Goal: Transaction & Acquisition: Purchase product/service

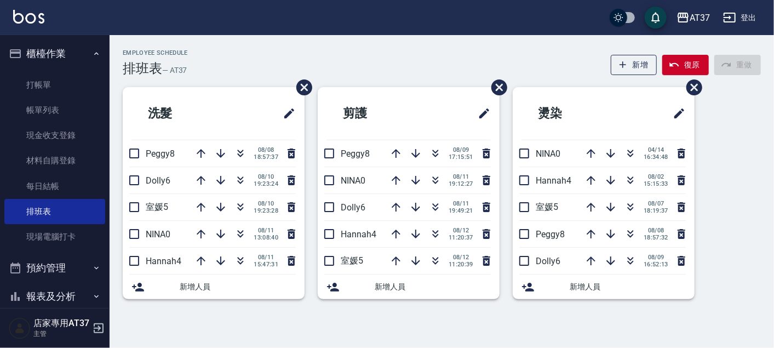
drag, startPoint x: 441, startPoint y: 149, endPoint x: 305, endPoint y: 85, distance: 149.3
click at [441, 149] on icon "button" at bounding box center [435, 153] width 13 height 13
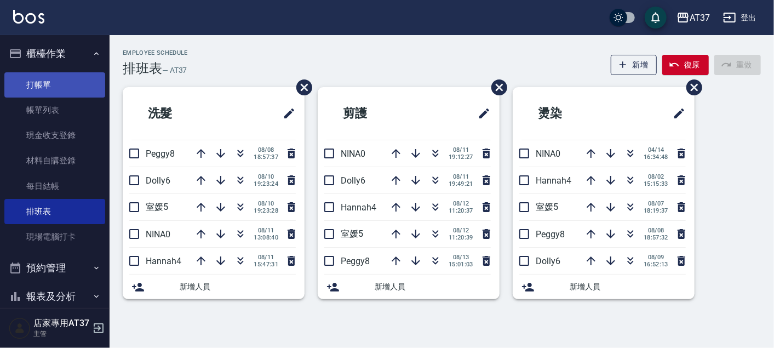
click at [45, 84] on link "打帳單" at bounding box center [54, 84] width 101 height 25
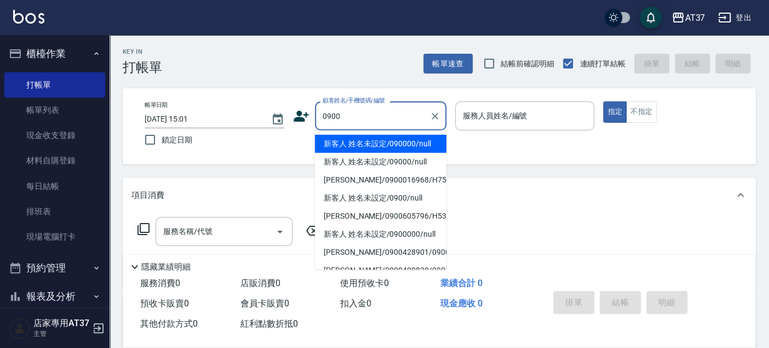
click at [434, 144] on li "新客人 姓名未設定/090000/null" at bounding box center [381, 144] width 132 height 18
type input "新客人 姓名未設定/090000/null"
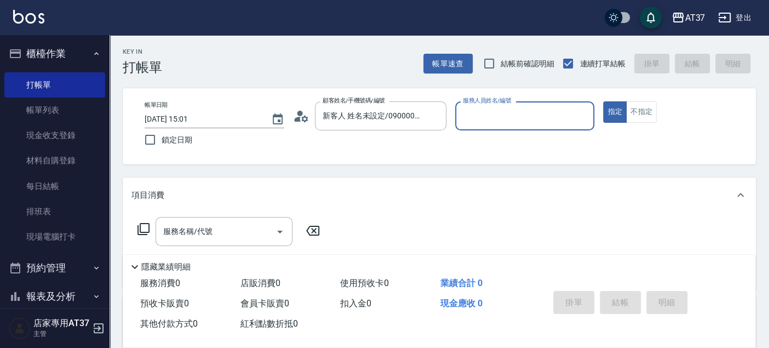
click at [466, 119] on input "服務人員姓名/編號" at bounding box center [525, 115] width 130 height 19
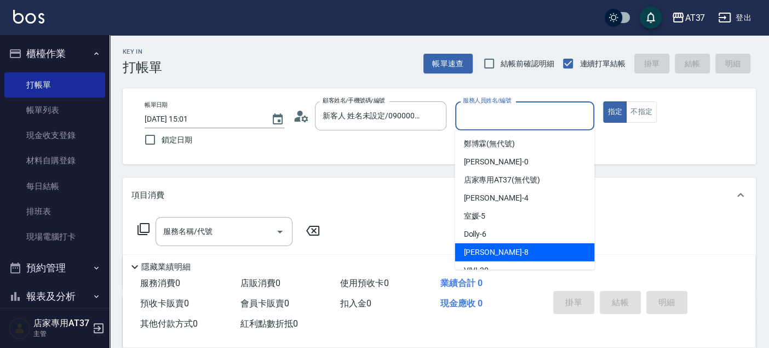
click at [488, 253] on span "Peggy -8" at bounding box center [496, 253] width 65 height 12
type input "Peggy-8"
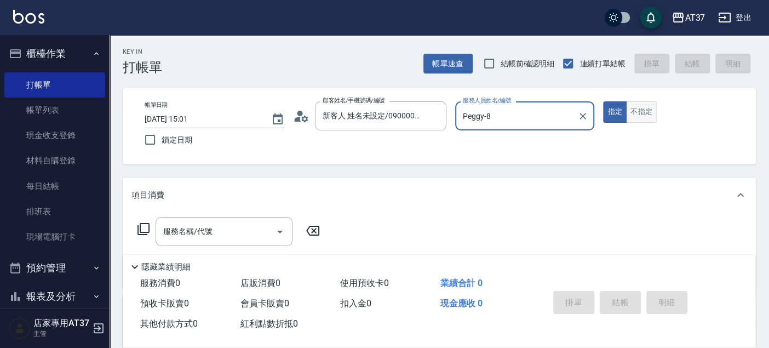
click at [640, 115] on button "不指定" at bounding box center [641, 111] width 31 height 21
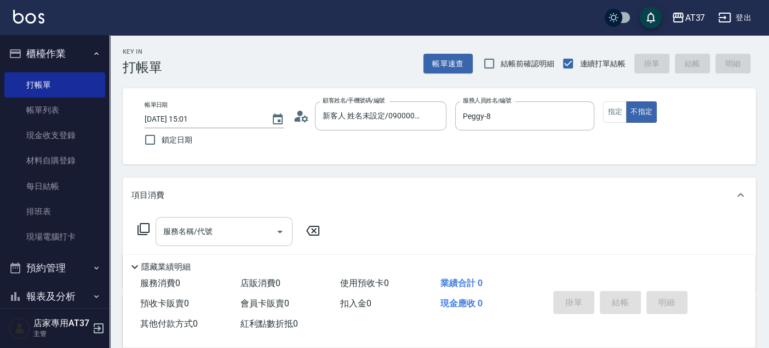
drag, startPoint x: 216, startPoint y: 241, endPoint x: 214, endPoint y: 235, distance: 5.7
click at [216, 241] on input "服務名稱/代號" at bounding box center [216, 231] width 111 height 19
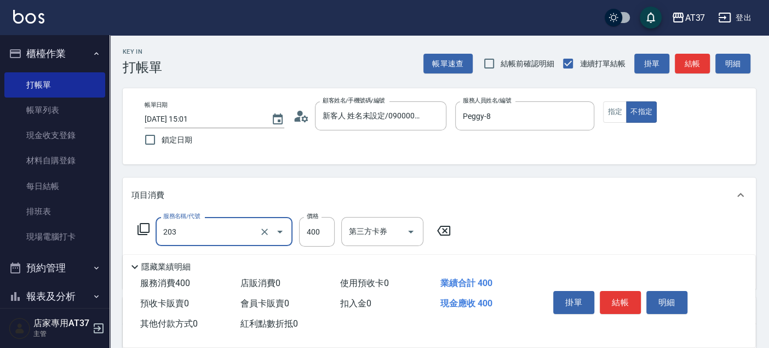
type input "B級洗+剪(203)"
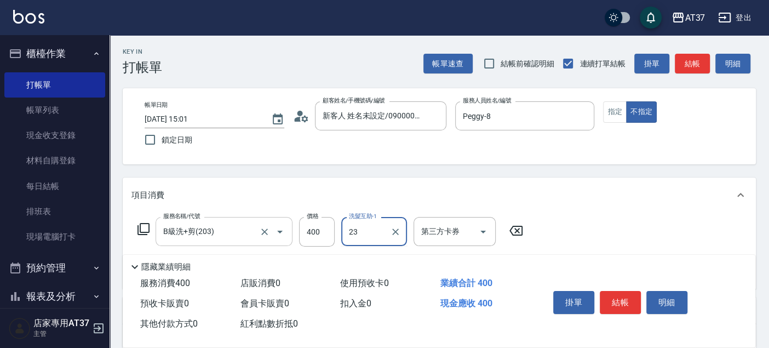
type input "致穎-23"
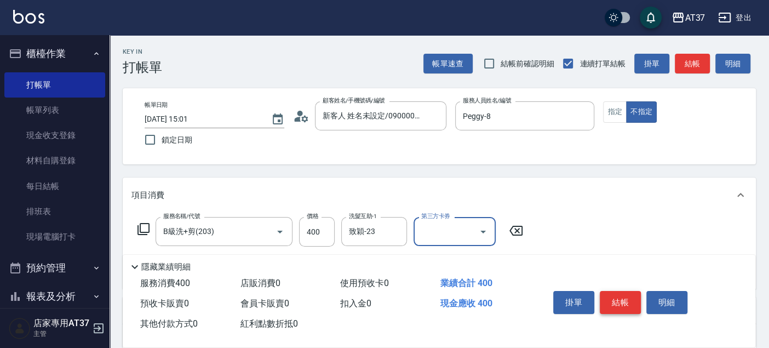
click at [619, 297] on button "結帳" at bounding box center [620, 302] width 41 height 23
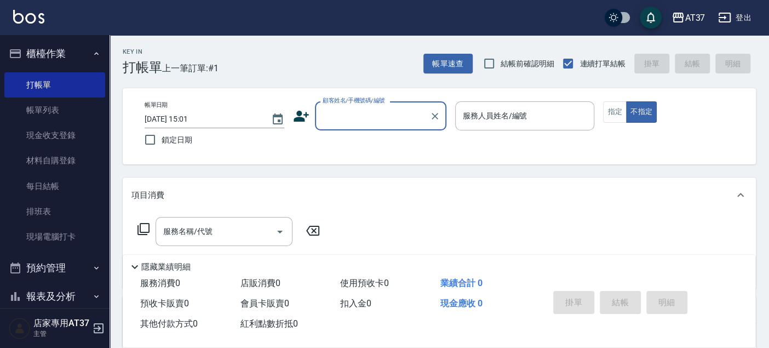
drag, startPoint x: 66, startPoint y: 207, endPoint x: 450, endPoint y: 117, distance: 394.9
click at [66, 207] on link "排班表" at bounding box center [54, 211] width 101 height 25
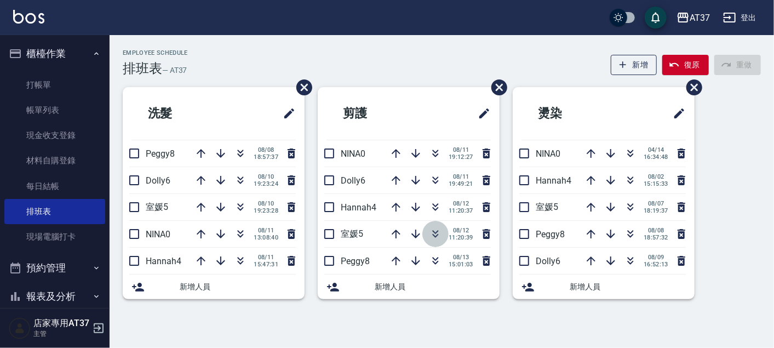
click at [436, 236] on icon "button" at bounding box center [436, 236] width 6 height 4
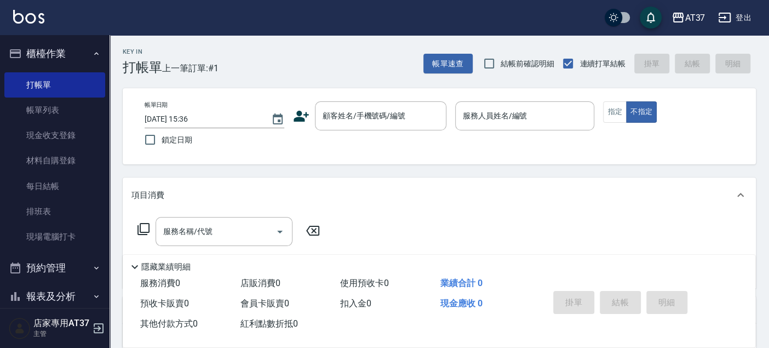
drag, startPoint x: 0, startPoint y: 0, endPoint x: 227, endPoint y: 139, distance: 266.6
click at [70, 90] on link "打帳單" at bounding box center [54, 84] width 101 height 25
click at [382, 119] on div "顧客姓名/手機號碼/編號 顧客姓名/手機號碼/編號" at bounding box center [381, 115] width 132 height 29
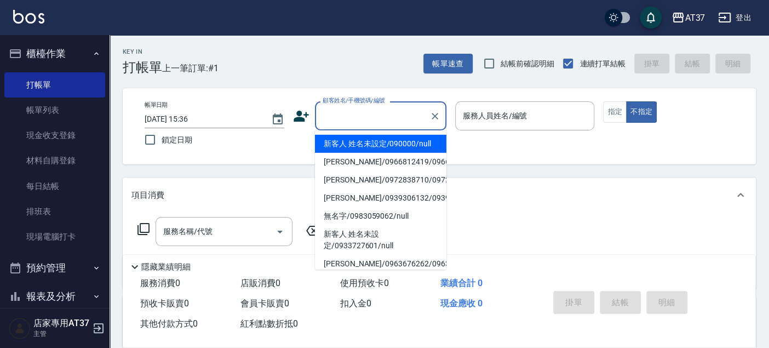
click at [382, 139] on li "新客人 姓名未設定/090000/null" at bounding box center [381, 144] width 132 height 18
type input "新客人 姓名未設定/090000/null"
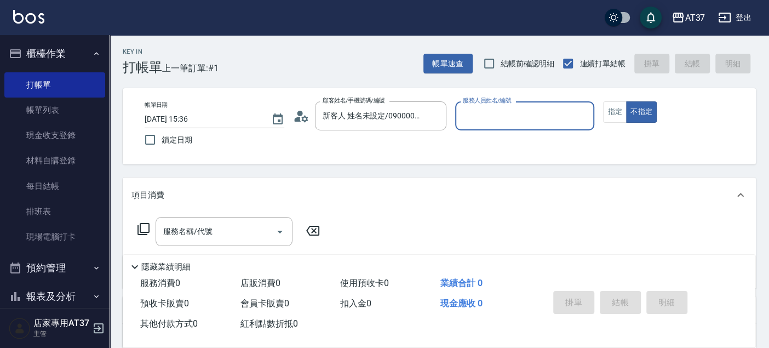
drag, startPoint x: 497, startPoint y: 113, endPoint x: 515, endPoint y: 125, distance: 21.4
click at [497, 114] on input "服務人員姓名/編號" at bounding box center [525, 115] width 130 height 19
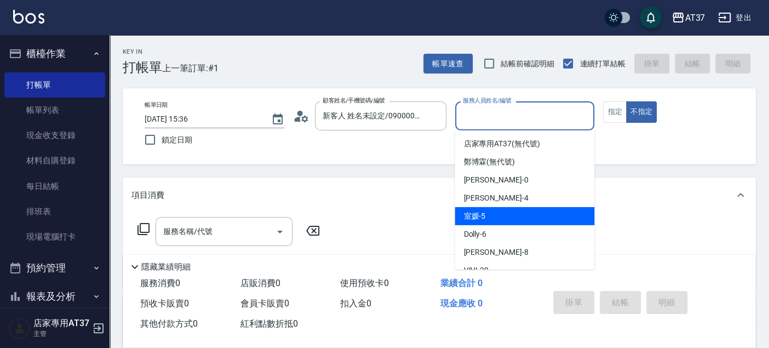
click at [518, 220] on div "室媛 -5" at bounding box center [525, 216] width 140 height 18
type input "室媛-5"
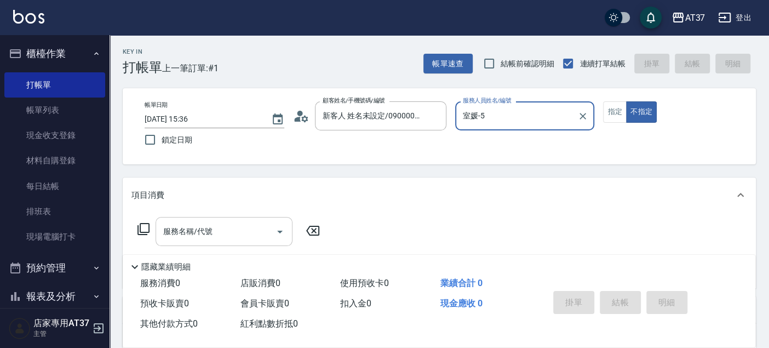
click at [254, 230] on input "服務名稱/代號" at bounding box center [216, 231] width 111 height 19
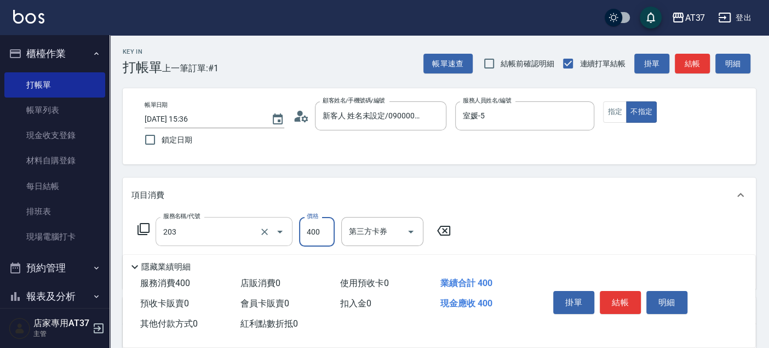
type input "B級洗+剪(203)"
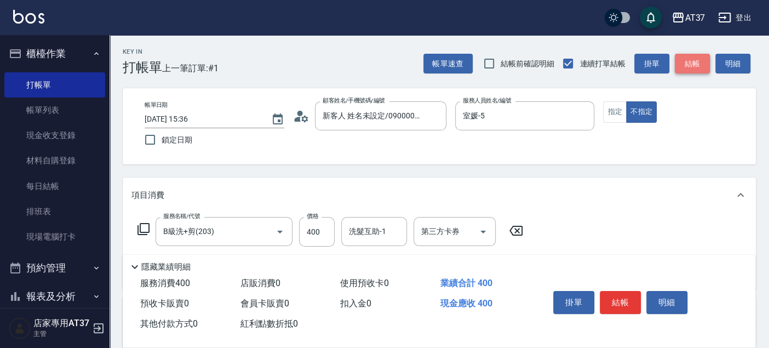
click at [690, 60] on button "結帳" at bounding box center [692, 64] width 35 height 20
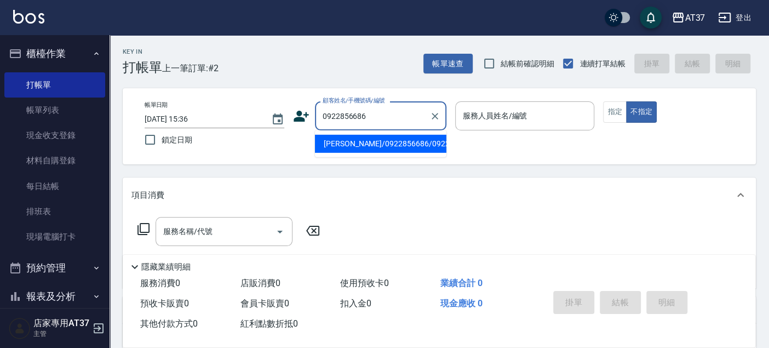
type input "[PERSON_NAME]/0922856686/0922856686"
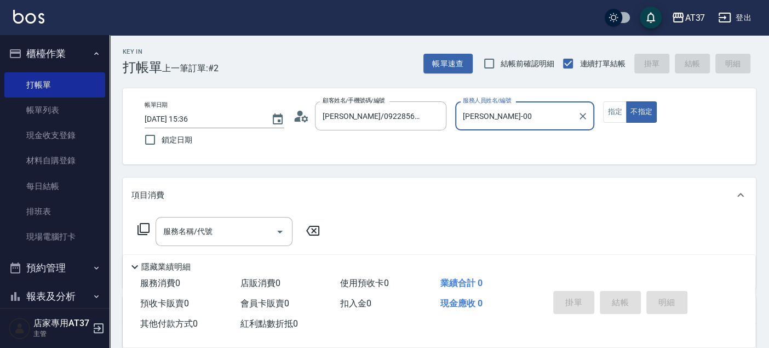
type input "NINA-0"
click at [189, 230] on div "服務名稱/代號 服務名稱/代號" at bounding box center [224, 231] width 137 height 29
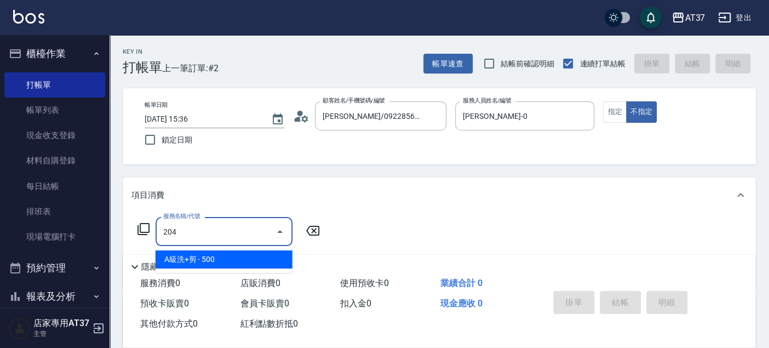
type input "A級洗+剪(204)"
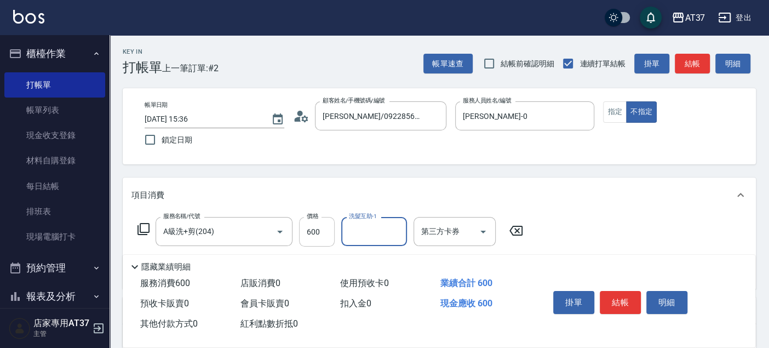
click at [322, 238] on input "600" at bounding box center [317, 232] width 36 height 30
type input "650"
type input "鄧懷頎-26"
click at [615, 122] on div "帳單日期 2025/08/13 15:36 鎖定日期 顧客姓名/手機號碼/編號 徐仕旻/0922856686/0922856686 顧客姓名/手機號碼/編號 …" at bounding box center [439, 126] width 607 height 50
click at [622, 109] on button "指定" at bounding box center [615, 111] width 24 height 21
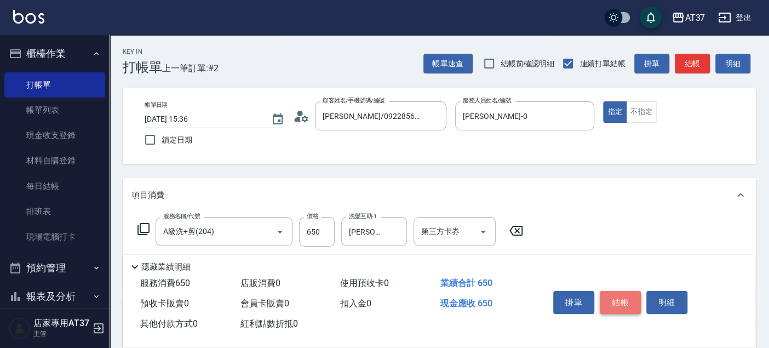
click at [615, 310] on button "結帳" at bounding box center [620, 302] width 41 height 23
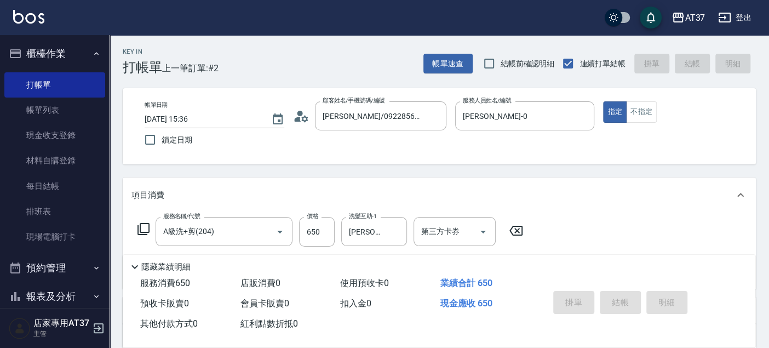
type input "2025/08/13 16:10"
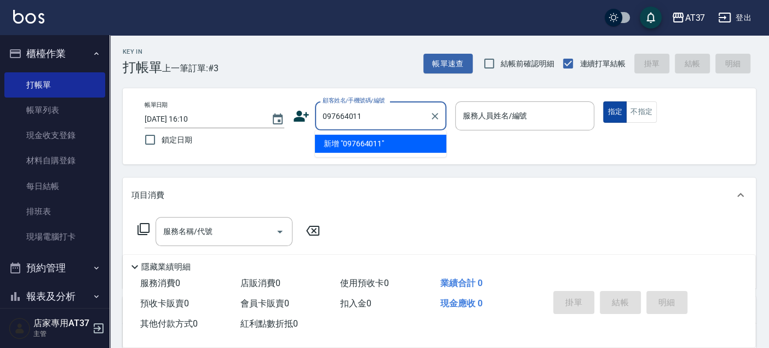
type input "097664011"
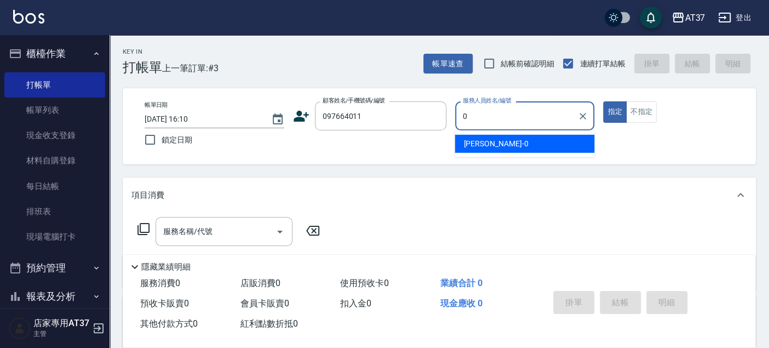
click at [557, 146] on div "NINA -0" at bounding box center [525, 144] width 140 height 18
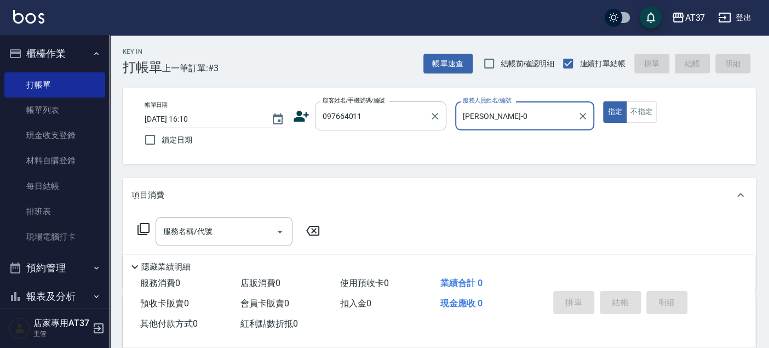
type input "NINA-0"
click at [336, 116] on input "097664011" at bounding box center [372, 115] width 105 height 19
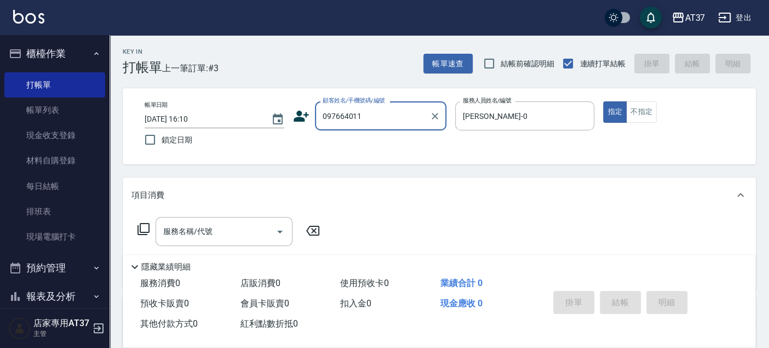
click at [341, 112] on input "097664011" at bounding box center [372, 115] width 105 height 19
click at [342, 118] on input "097664011" at bounding box center [372, 115] width 105 height 19
click at [338, 118] on input "097664011" at bounding box center [372, 115] width 105 height 19
click at [366, 146] on li "無名字/0976264011/null" at bounding box center [381, 144] width 132 height 18
type input "無名字/0976264011/null"
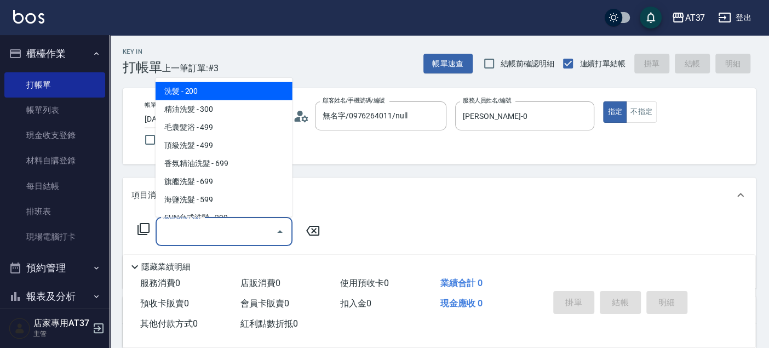
click at [244, 230] on input "服務名稱/代號" at bounding box center [216, 231] width 111 height 19
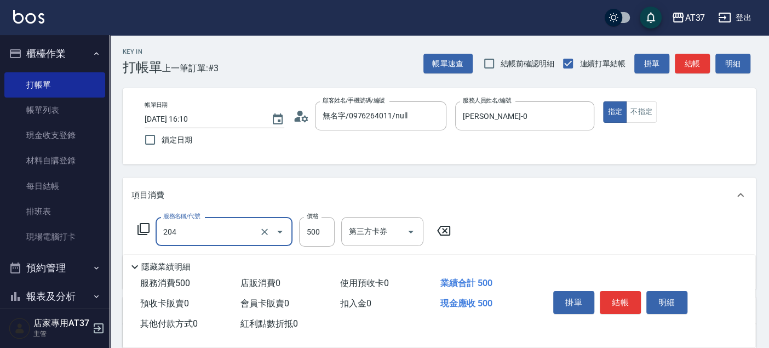
type input "A級洗+剪(204)"
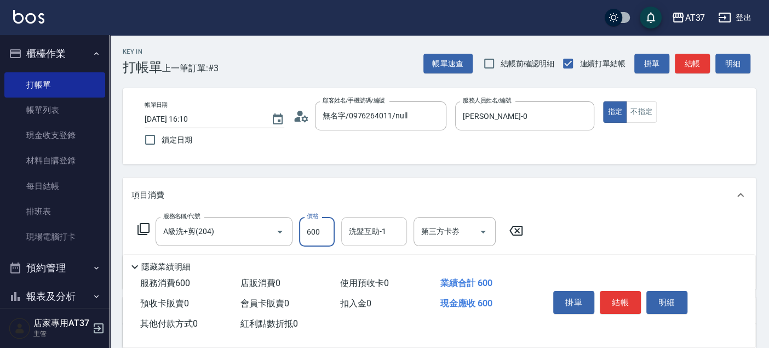
type input "600"
click at [381, 231] on div "洗髮互助-1 洗髮互助-1" at bounding box center [374, 231] width 66 height 29
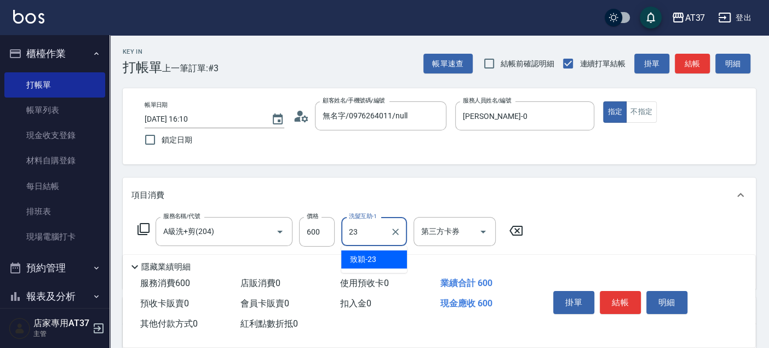
type input "致穎-23"
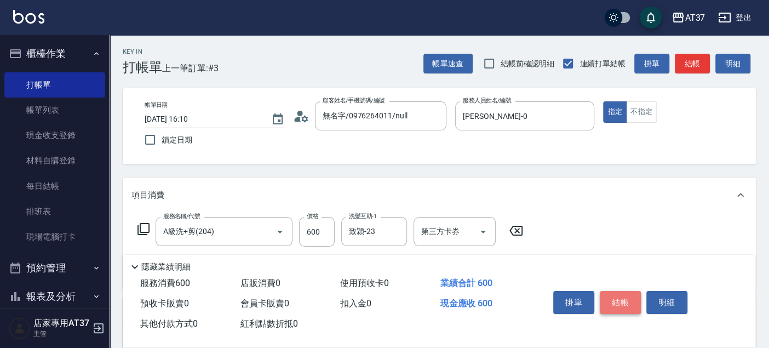
click at [603, 299] on button "結帳" at bounding box center [620, 302] width 41 height 23
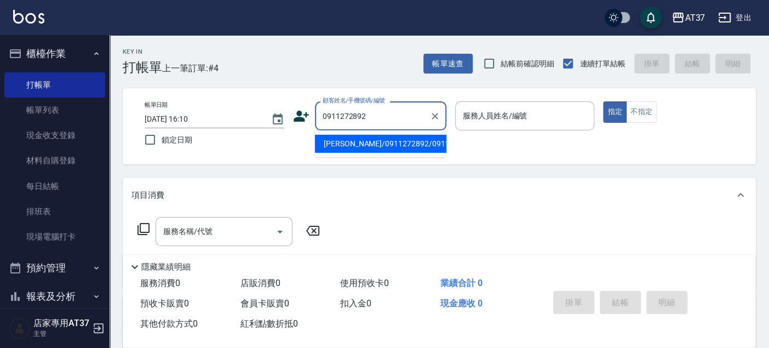
type input "[PERSON_NAME]/0911272892/0911272892"
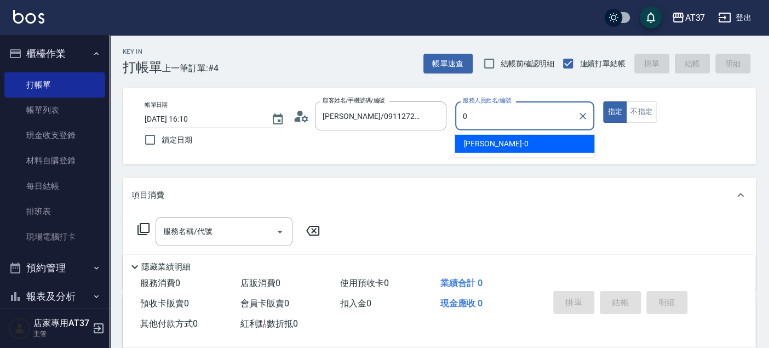
click at [494, 145] on div "NINA -0" at bounding box center [525, 144] width 140 height 18
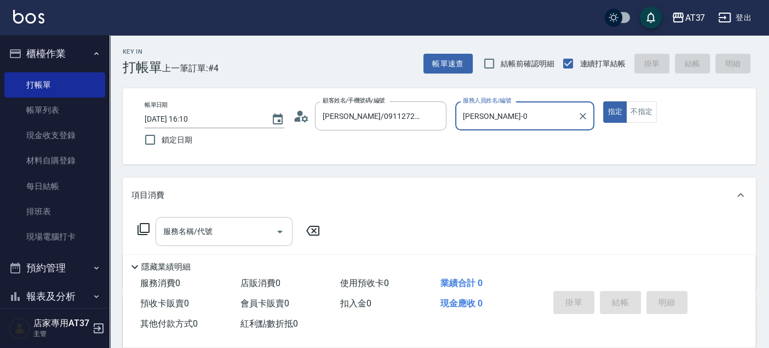
type input "NINA-0"
click at [173, 228] on div "服務名稱/代號 服務名稱/代號" at bounding box center [224, 231] width 137 height 29
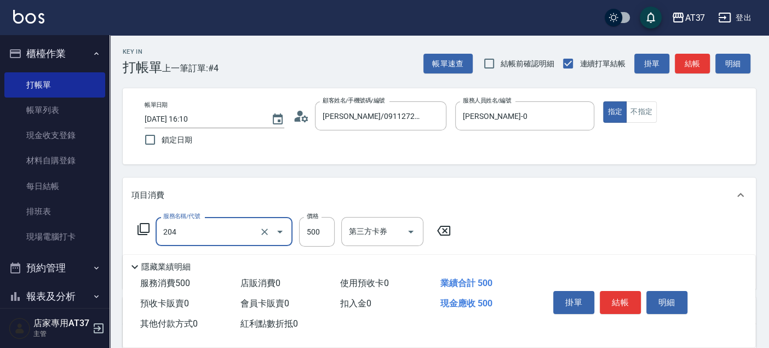
type input "A級洗+剪(204)"
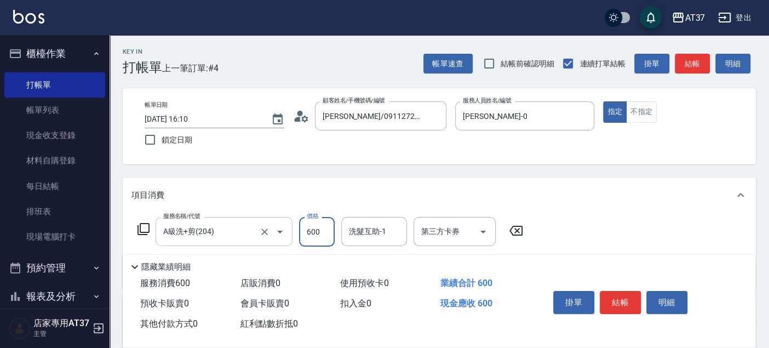
type input "600"
click at [615, 301] on button "結帳" at bounding box center [620, 302] width 41 height 23
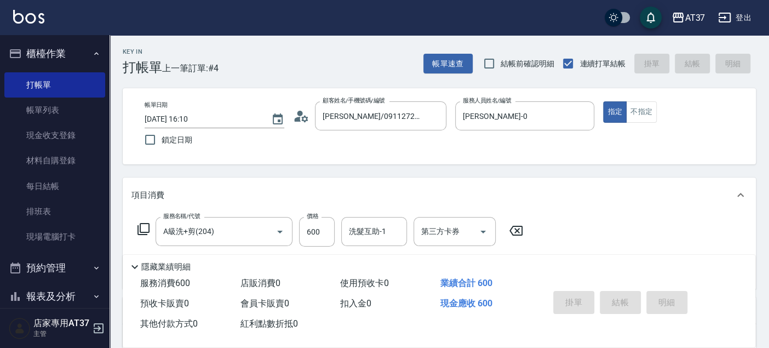
type input "2025/08/13 16:11"
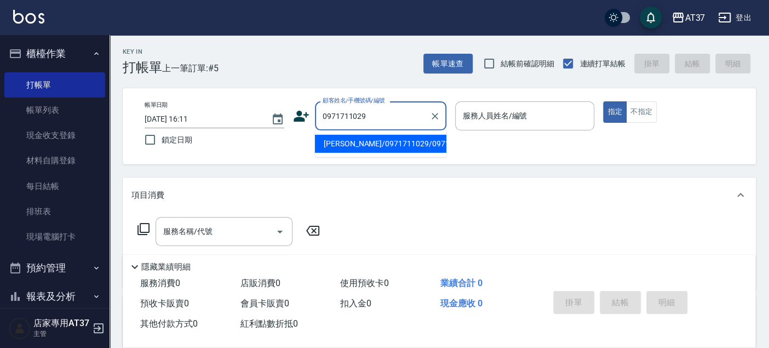
type input "[PERSON_NAME]/0971711029/0971711029"
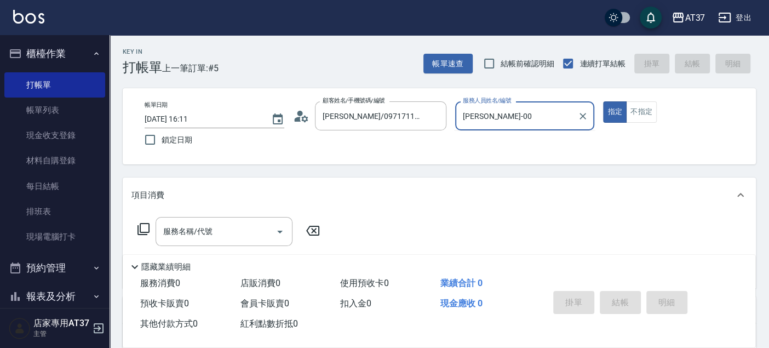
type input "NINA-0"
click at [199, 214] on div "服務名稱/代號 服務名稱/代號" at bounding box center [439, 251] width 633 height 76
click at [197, 218] on div "服務名稱/代號" at bounding box center [224, 231] width 137 height 29
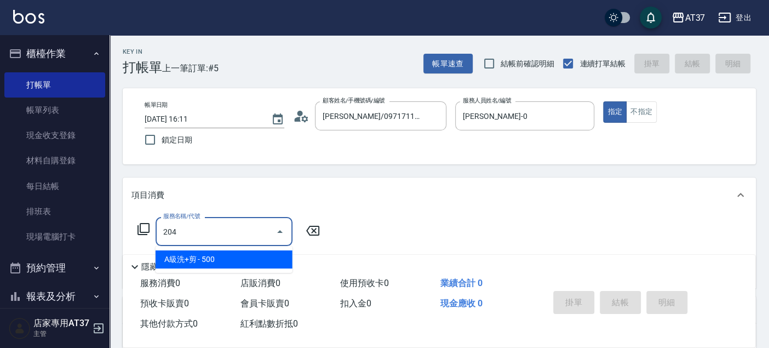
type input "A級洗+剪(204)"
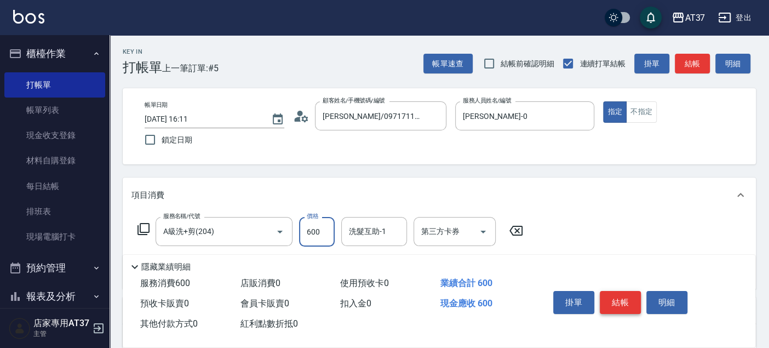
type input "600"
click at [621, 310] on button "結帳" at bounding box center [620, 302] width 41 height 23
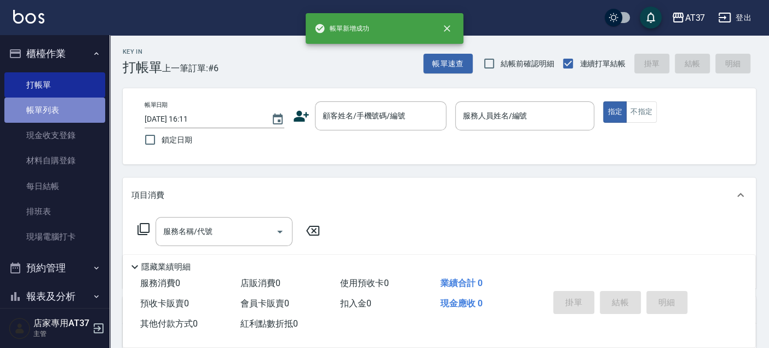
click at [68, 119] on link "帳單列表" at bounding box center [54, 110] width 101 height 25
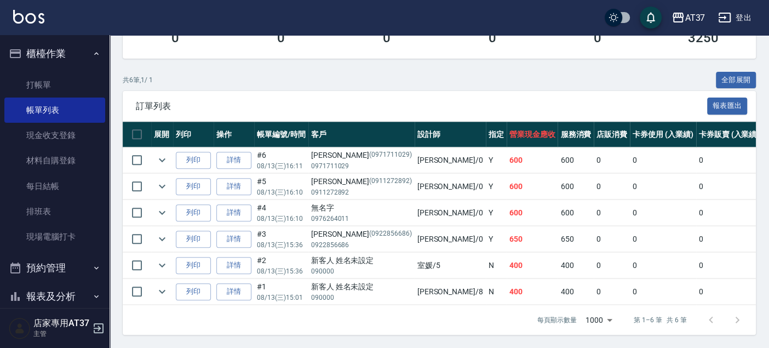
scroll to position [127, 0]
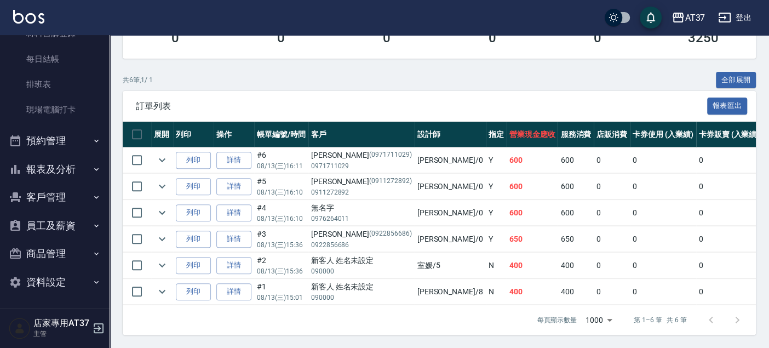
click at [69, 176] on button "報表及分析" at bounding box center [54, 169] width 101 height 28
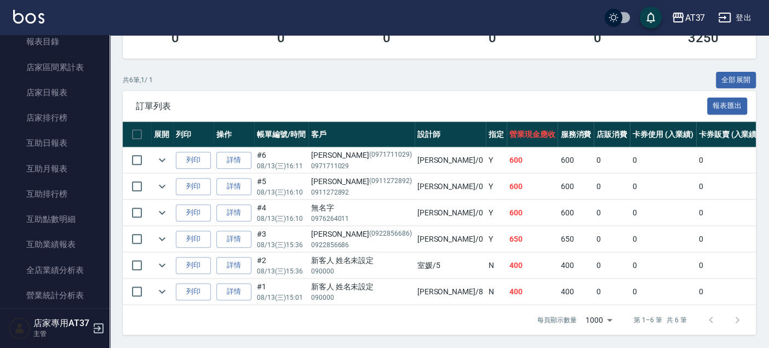
scroll to position [432, 0]
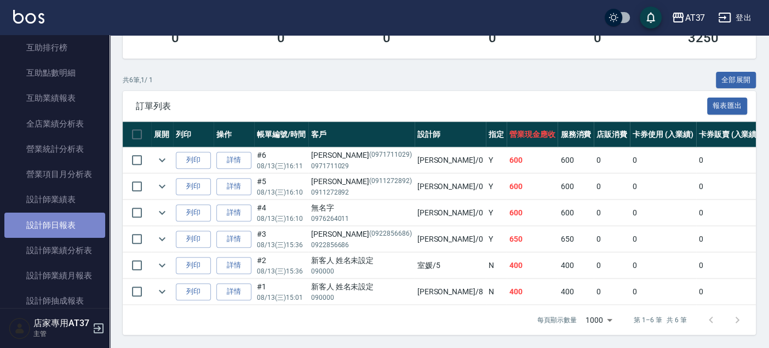
click at [75, 227] on link "設計師日報表" at bounding box center [54, 225] width 101 height 25
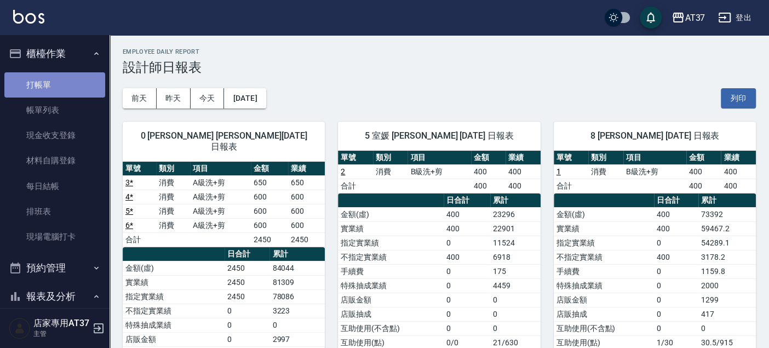
click at [68, 88] on link "打帳單" at bounding box center [54, 84] width 101 height 25
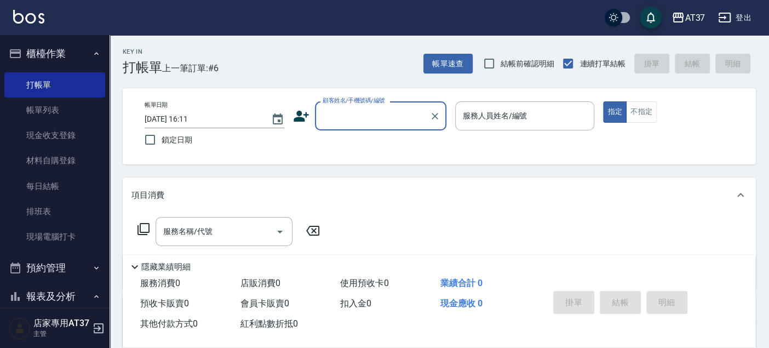
click at [398, 119] on input "顧客姓名/手機號碼/編號" at bounding box center [372, 115] width 105 height 19
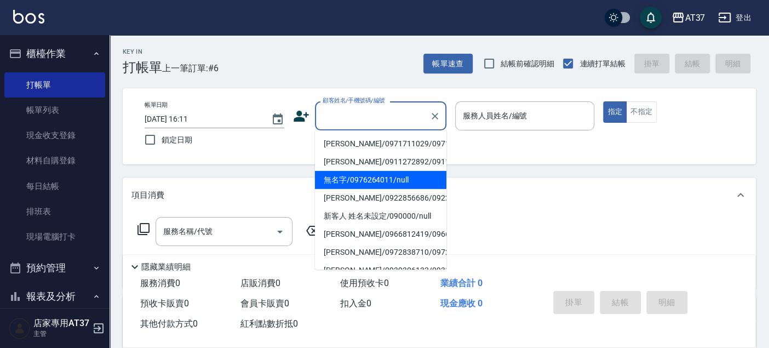
click at [367, 189] on li "無名字/0976264011/null" at bounding box center [381, 180] width 132 height 18
type input "無名字/0976264011/null"
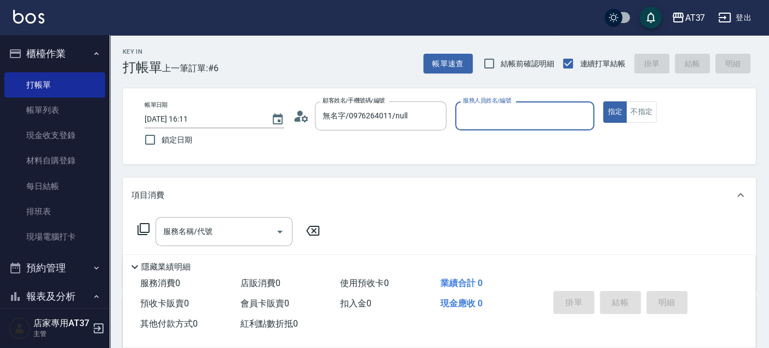
click at [524, 118] on input "服務人員姓名/編號" at bounding box center [525, 115] width 130 height 19
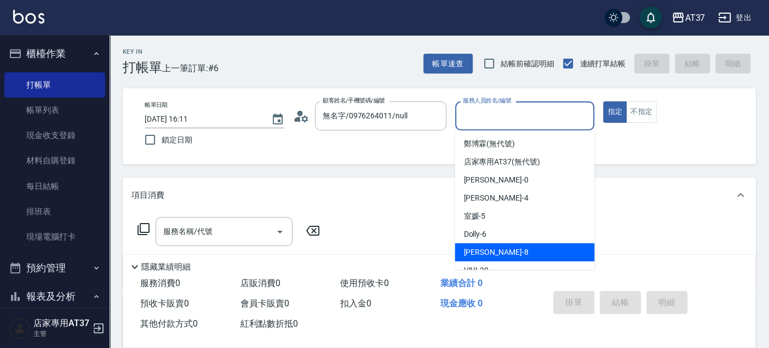
scroll to position [61, 0]
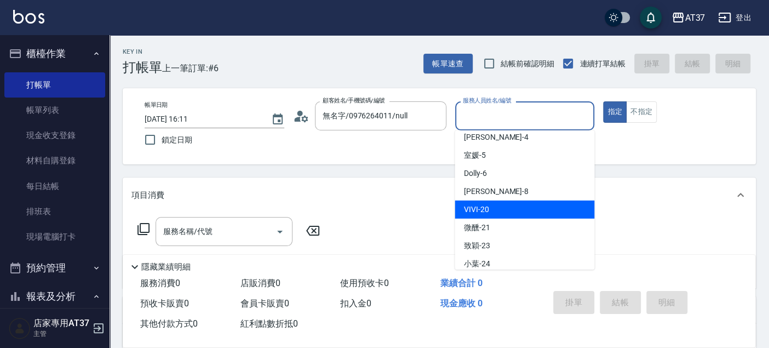
click at [496, 206] on div "VIVI -20" at bounding box center [525, 210] width 140 height 18
type input "VIVI-20"
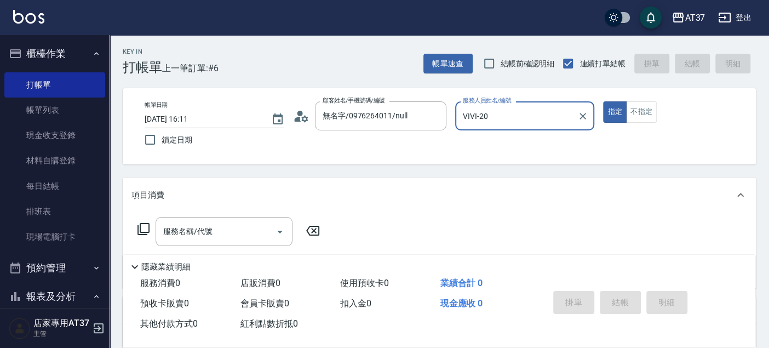
click at [192, 233] on div "服務名稱/代號 服務名稱/代號" at bounding box center [224, 231] width 137 height 29
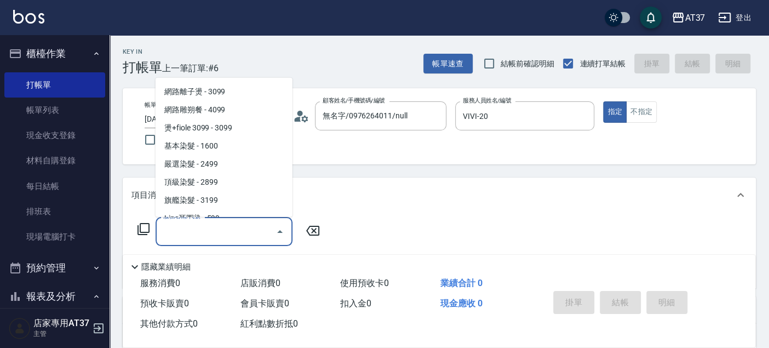
scroll to position [1096, 0]
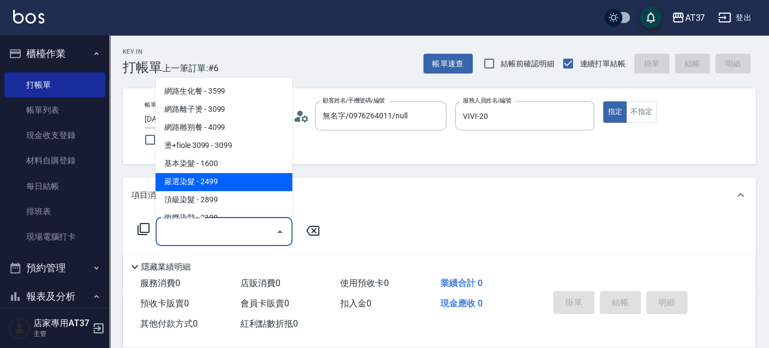
click at [220, 180] on span "嚴選染髮 - 2499" at bounding box center [224, 182] width 137 height 18
type input "嚴選染髮(402)"
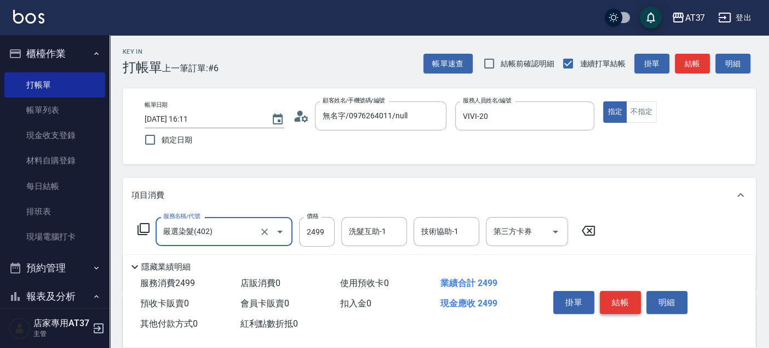
click at [610, 295] on button "結帳" at bounding box center [620, 302] width 41 height 23
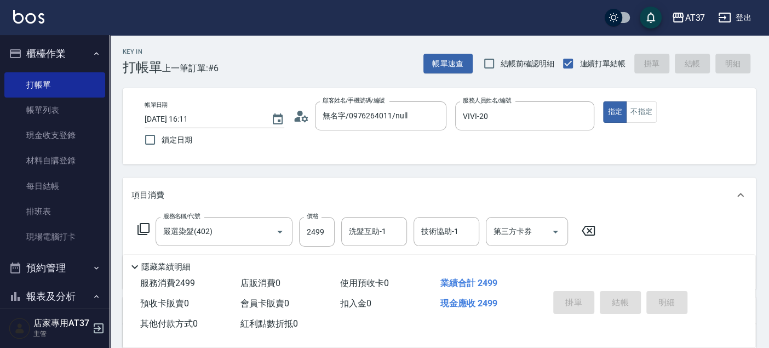
type input "2025/08/13 16:29"
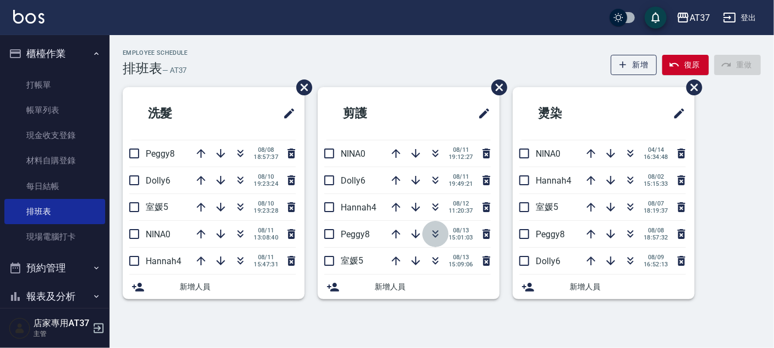
click at [431, 229] on icon "button" at bounding box center [435, 233] width 13 height 13
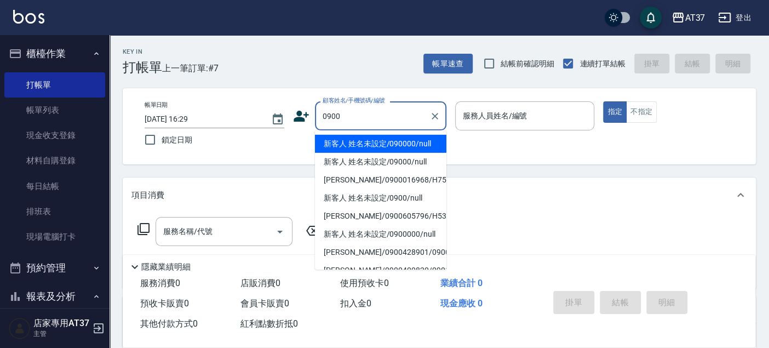
click at [390, 141] on li "新客人 姓名未設定/090000/null" at bounding box center [381, 144] width 132 height 18
type input "新客人 姓名未設定/090000/null"
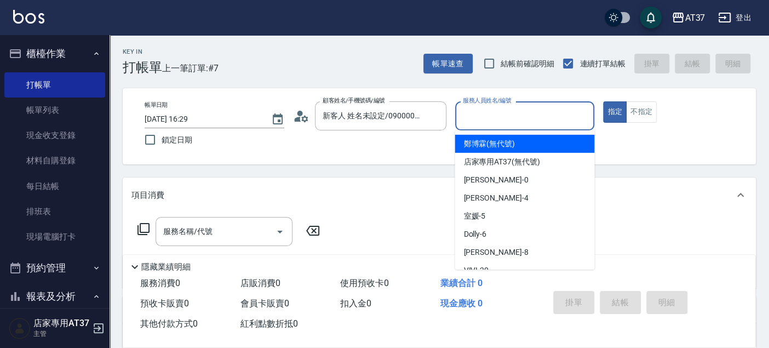
click at [503, 112] on input "服務人員姓名/編號" at bounding box center [525, 115] width 130 height 19
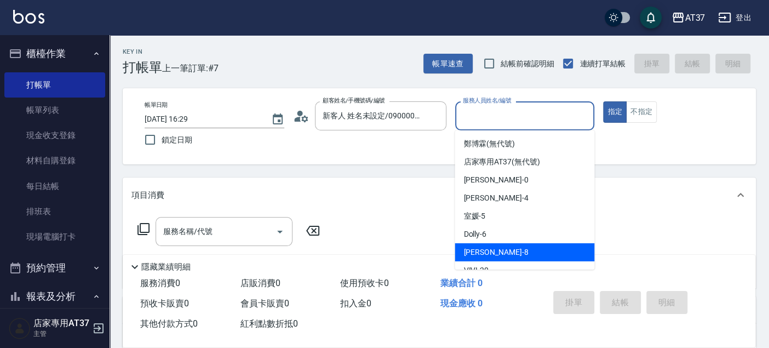
click at [492, 243] on div "Peggy -8" at bounding box center [525, 252] width 140 height 18
type input "Peggy-8"
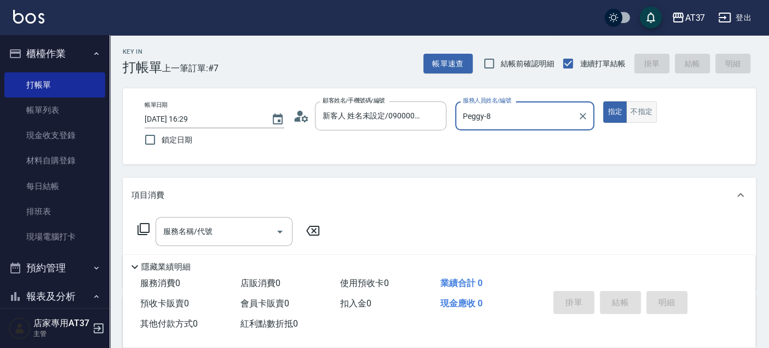
click at [637, 110] on button "不指定" at bounding box center [641, 111] width 31 height 21
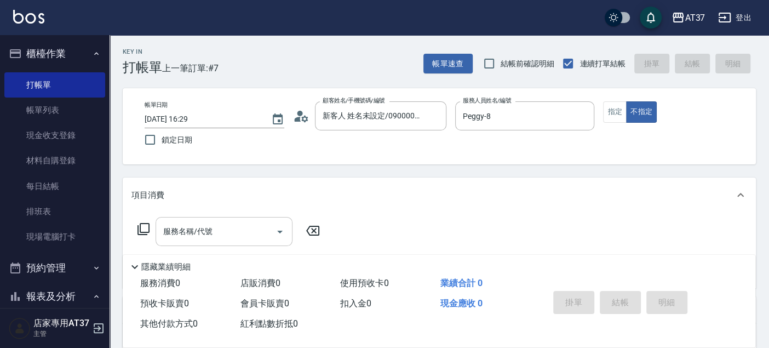
click at [217, 235] on input "服務名稱/代號" at bounding box center [216, 231] width 111 height 19
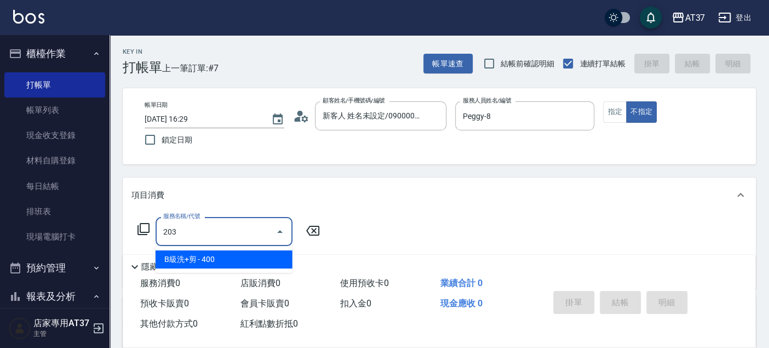
type input "B級洗+剪(203)"
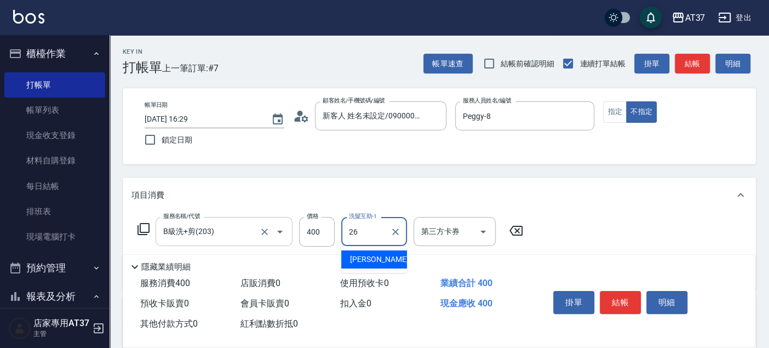
type input "鄧懷頎-26"
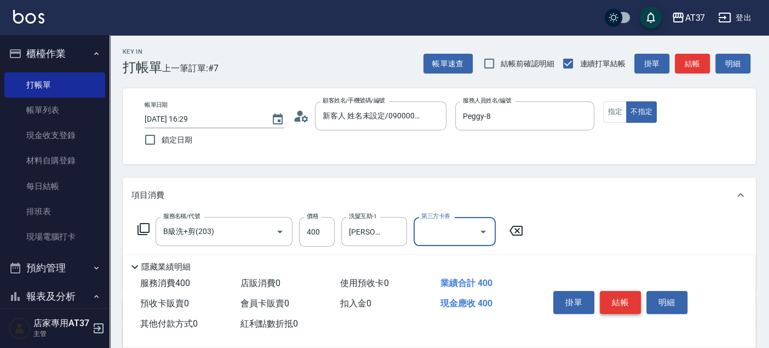
click at [613, 294] on button "結帳" at bounding box center [620, 302] width 41 height 23
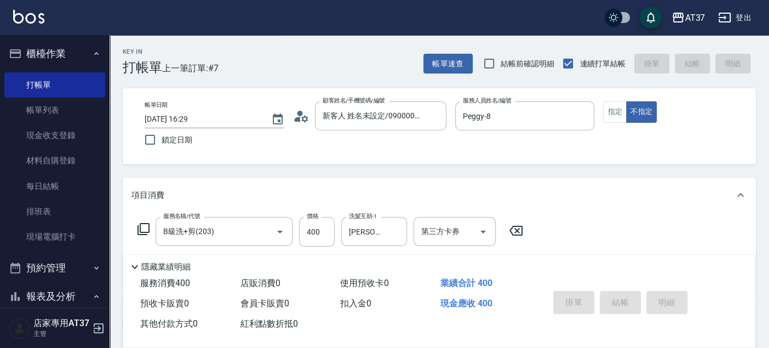
type input "2025/08/13 17:29"
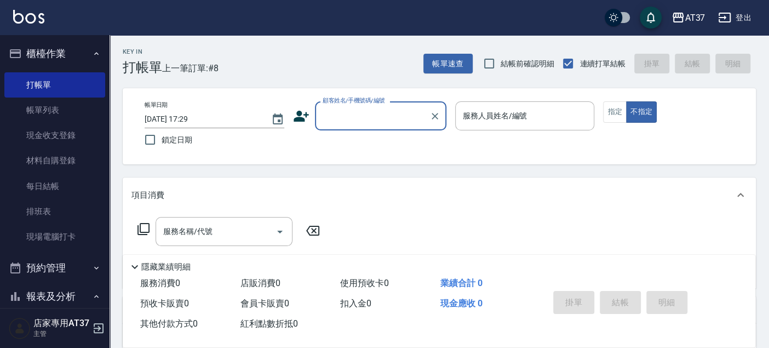
click at [391, 133] on div "帳單日期 2025/08/13 17:29 鎖定日期 顧客姓名/手機號碼/編號 顧客姓名/手機號碼/編號 服務人員姓名/編號 服務人員姓名/編號 指定 不指定" at bounding box center [439, 126] width 607 height 50
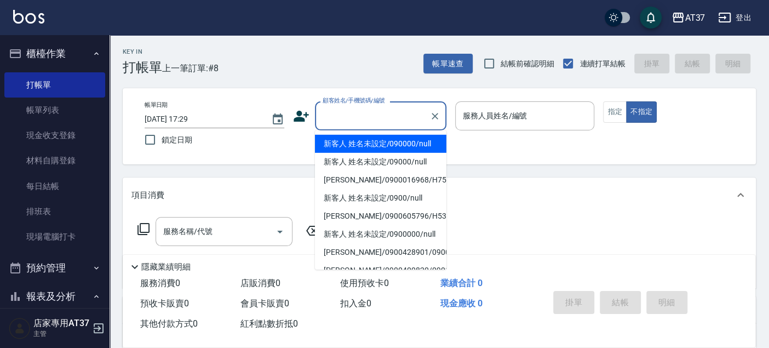
click at [397, 117] on input "顧客姓名/手機號碼/編號" at bounding box center [372, 115] width 105 height 19
click at [356, 145] on li "新客人 姓名未設定/090000/null" at bounding box center [381, 144] width 132 height 18
type input "新客人 姓名未設定/090000/null"
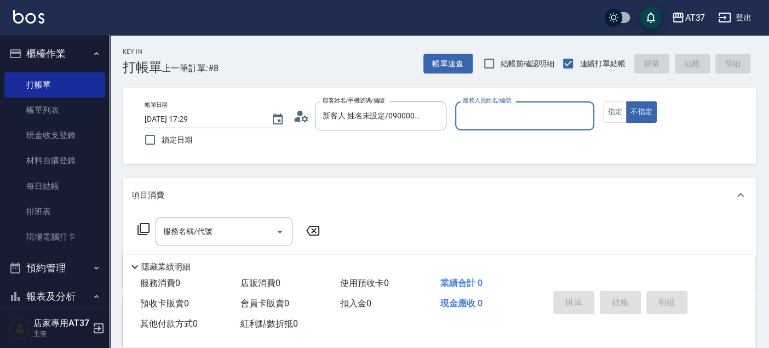
click at [495, 111] on input "服務人員姓名/編號" at bounding box center [525, 115] width 130 height 19
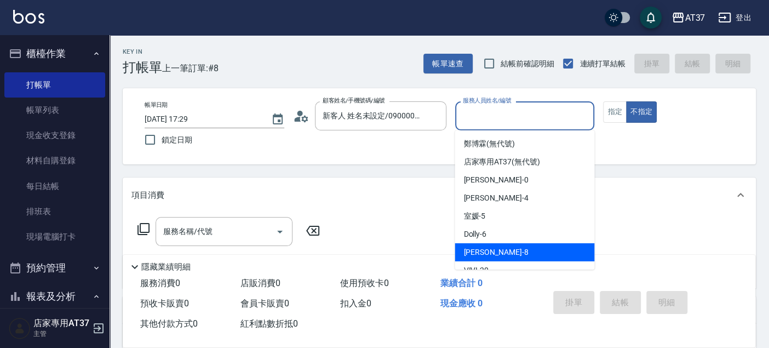
click at [526, 252] on div "Peggy -8" at bounding box center [525, 252] width 140 height 18
type input "Peggy-8"
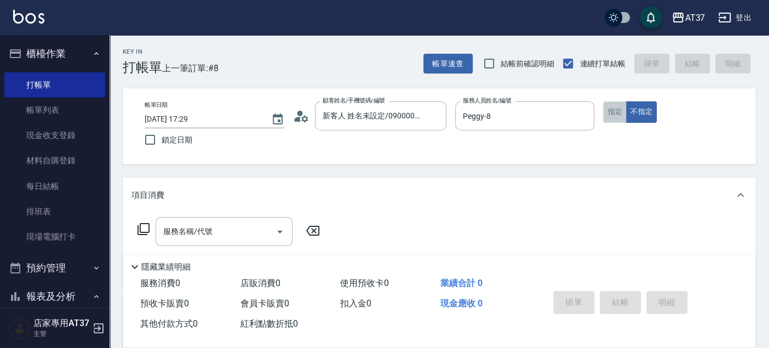
click at [611, 117] on button "指定" at bounding box center [615, 111] width 24 height 21
drag, startPoint x: 199, startPoint y: 227, endPoint x: 211, endPoint y: 225, distance: 11.8
click at [203, 224] on div "服務名稱/代號 服務名稱/代號" at bounding box center [224, 231] width 137 height 29
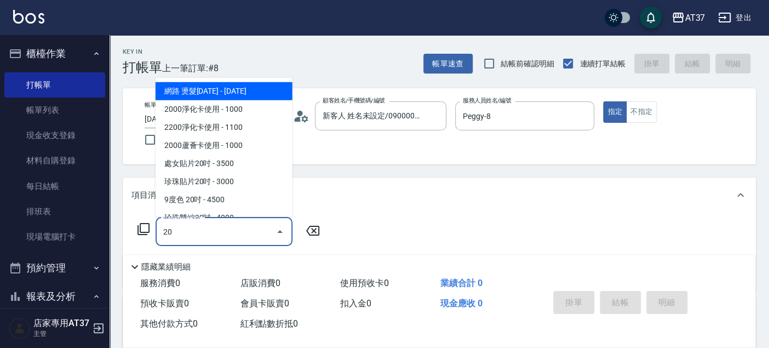
type input "2"
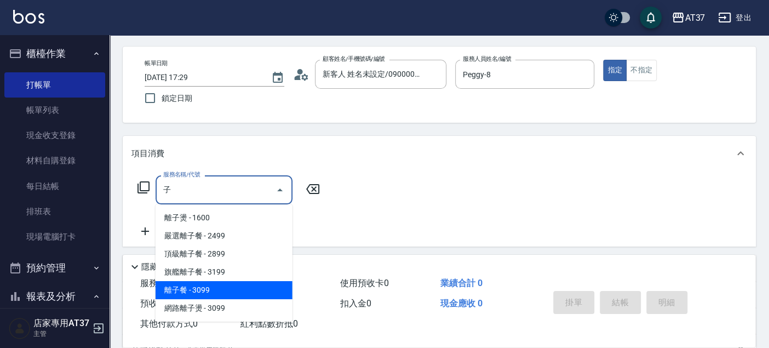
scroll to position [61, 0]
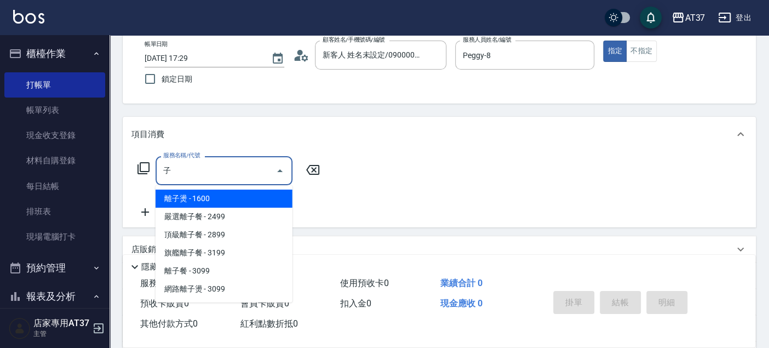
click at [225, 195] on span "離子燙 - 1600" at bounding box center [224, 199] width 137 height 18
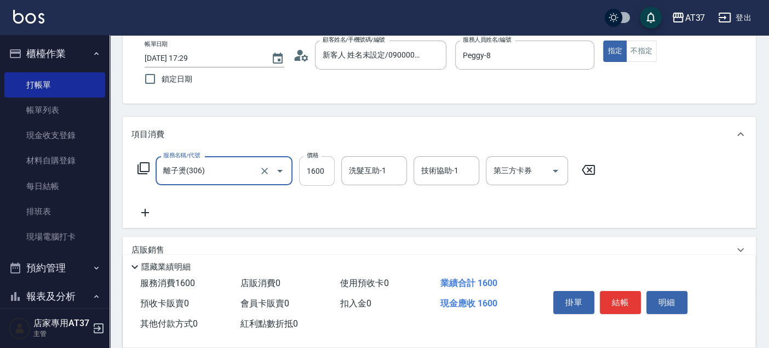
type input "離子燙(306)"
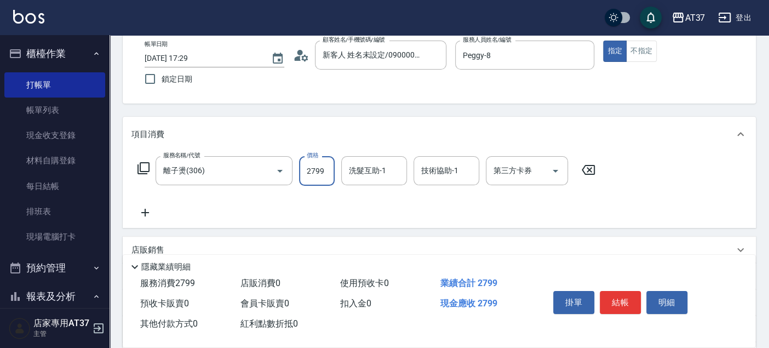
type input "2799"
type input "2"
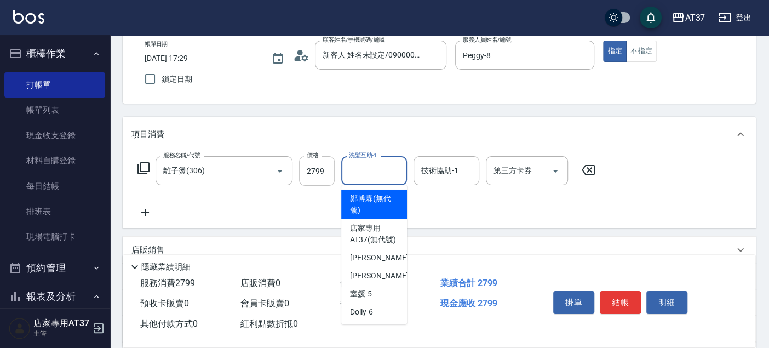
type input "鄭博霖(無代號)"
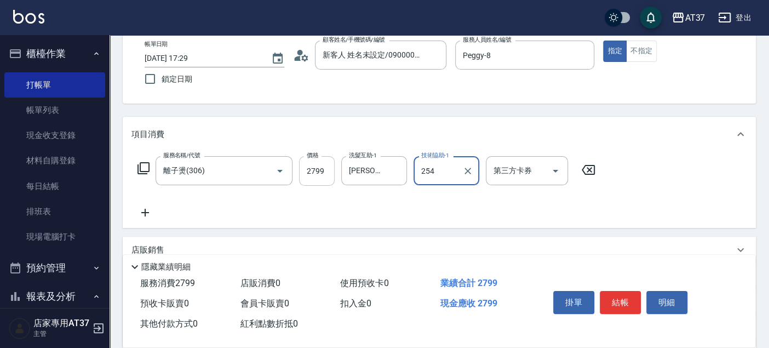
type input "254"
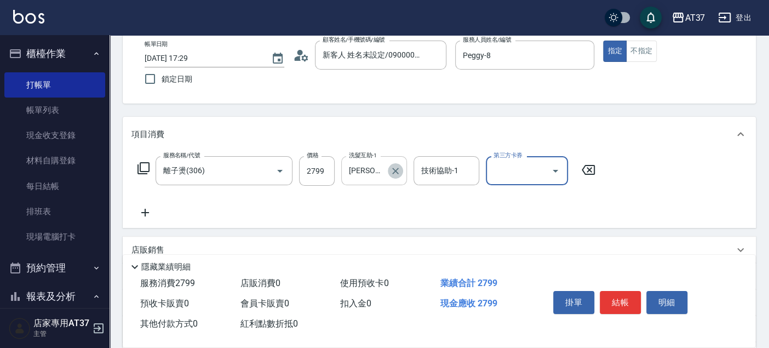
click at [398, 169] on icon "Clear" at bounding box center [395, 170] width 11 height 11
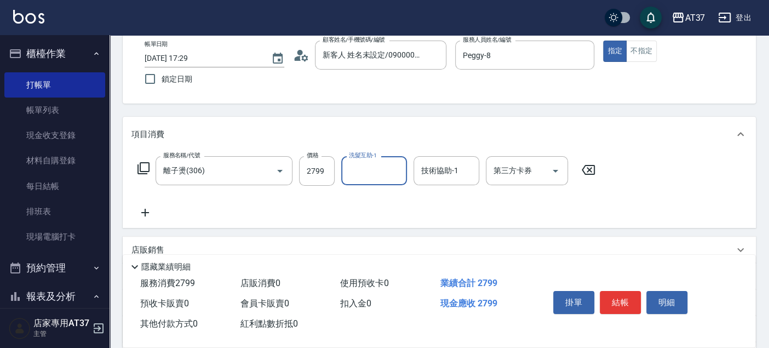
scroll to position [0, 0]
click at [630, 299] on button "結帳" at bounding box center [620, 302] width 41 height 23
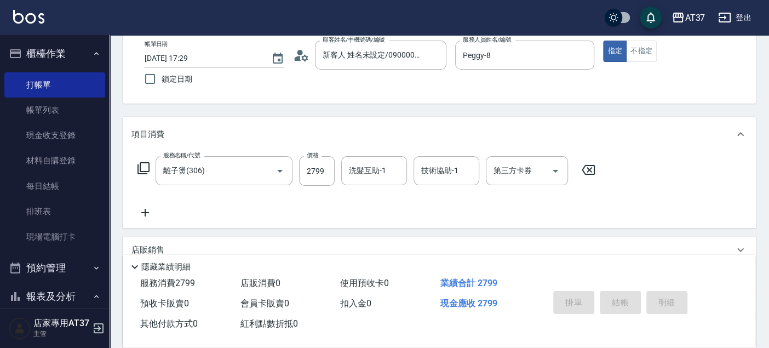
type input "2025/08/13 17:32"
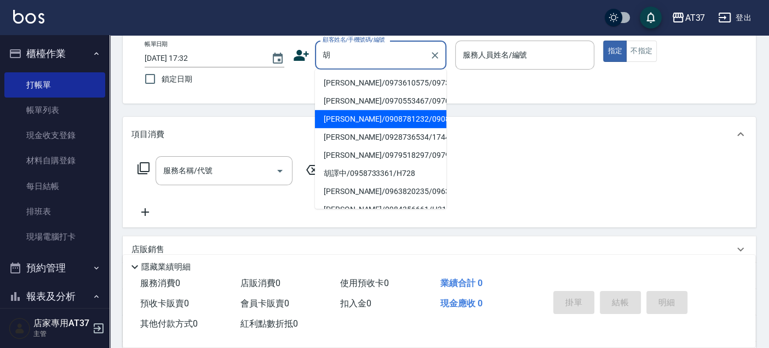
click at [386, 128] on li "[PERSON_NAME]/0908781232/0908781232" at bounding box center [381, 119] width 132 height 18
type input "[PERSON_NAME]/0908781232/0908781232"
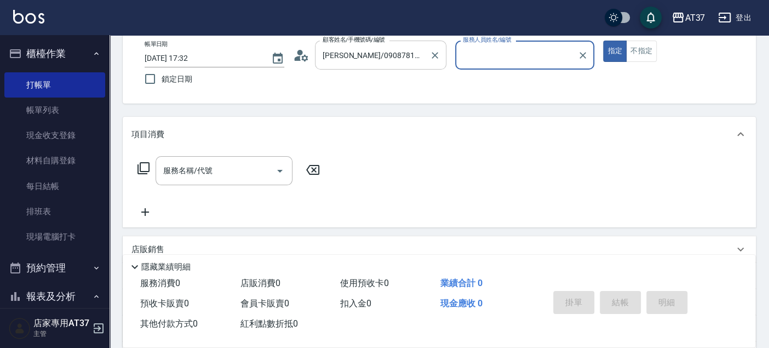
type input "Peggy-8"
drag, startPoint x: 200, startPoint y: 178, endPoint x: 207, endPoint y: 179, distance: 6.6
click at [207, 179] on input "服務名稱/代號" at bounding box center [216, 170] width 111 height 19
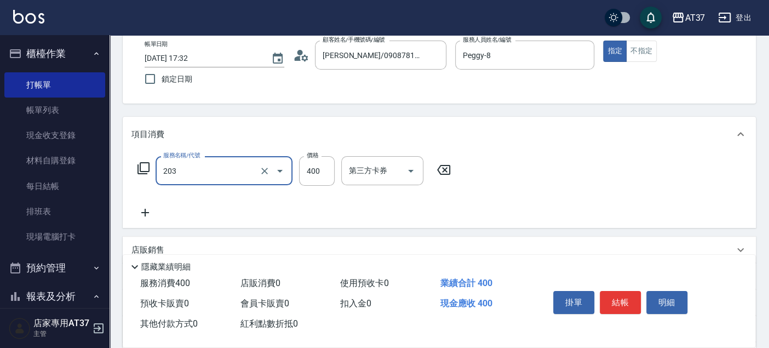
type input "B級洗+剪(203)"
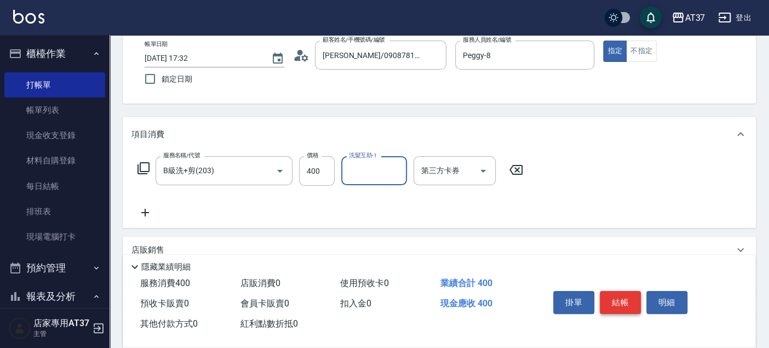
click at [631, 305] on button "結帳" at bounding box center [620, 302] width 41 height 23
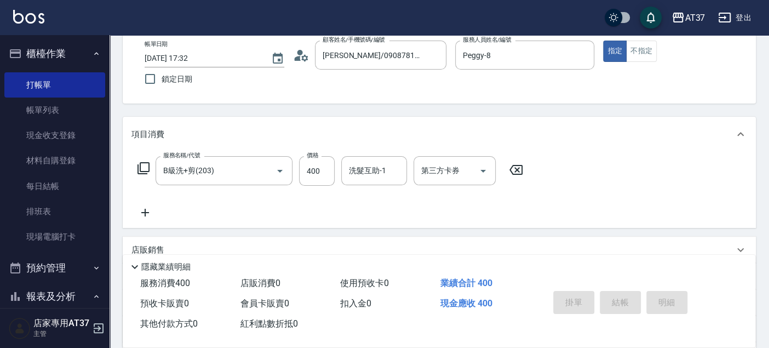
type input "2025/08/13 17:33"
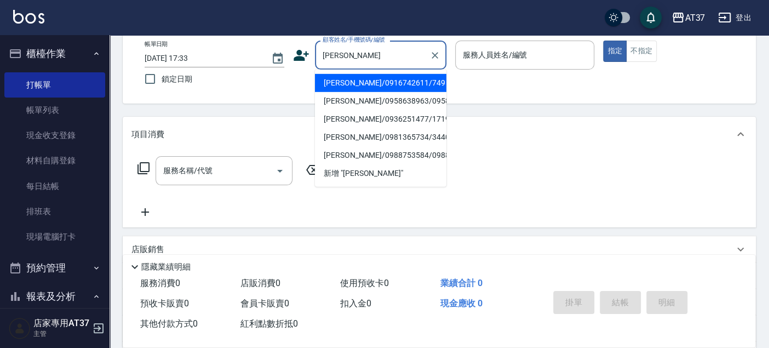
click at [392, 84] on li "[PERSON_NAME]/0916742611/749" at bounding box center [381, 83] width 132 height 18
type input "[PERSON_NAME]/0916742611/749"
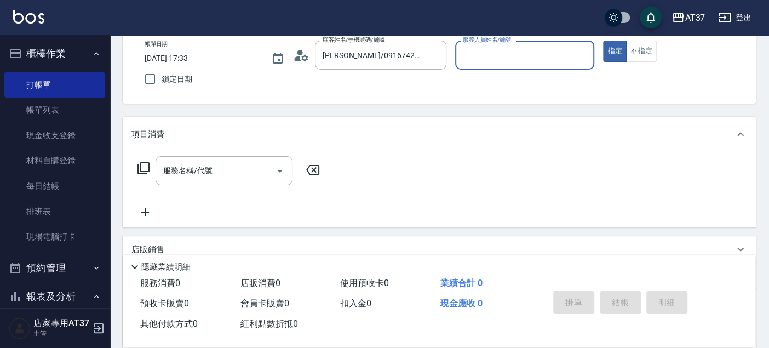
type input "Peggy-8"
click at [207, 162] on input "服務名稱/代號" at bounding box center [216, 170] width 111 height 19
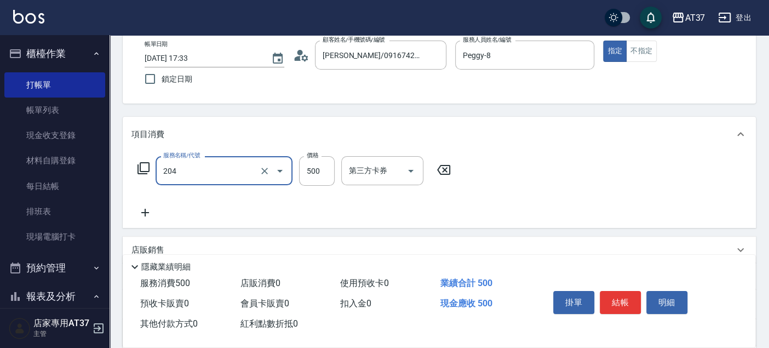
type input "A級洗+剪(204)"
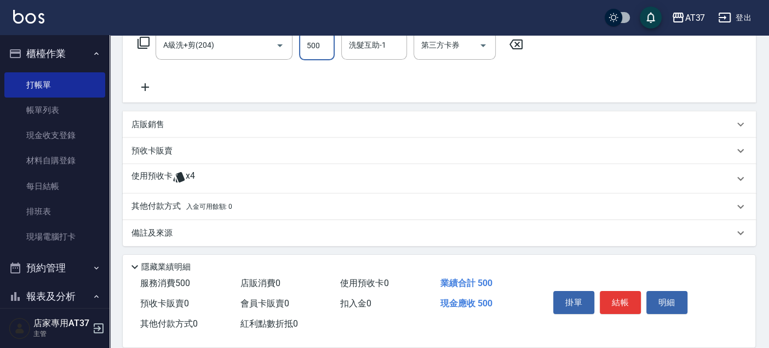
scroll to position [187, 0]
click at [164, 202] on p "其他付款方式 入金可用餘額: 0" at bounding box center [182, 205] width 101 height 12
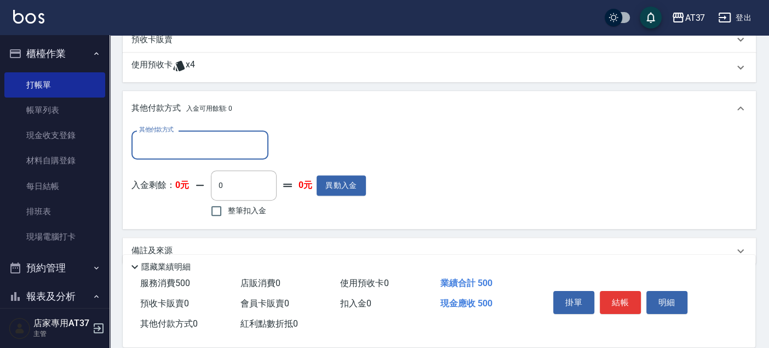
scroll to position [309, 0]
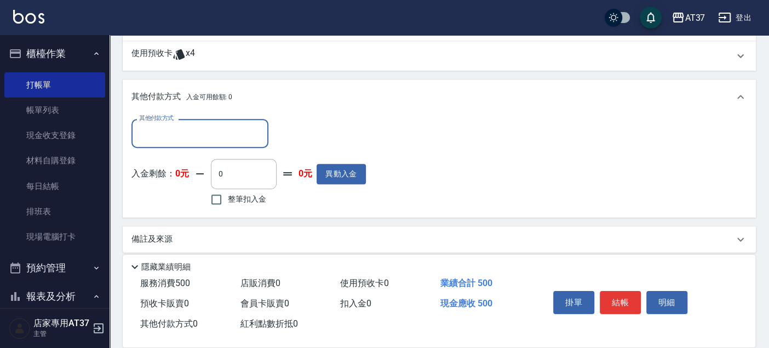
click at [197, 121] on div "其他付款方式" at bounding box center [200, 133] width 137 height 29
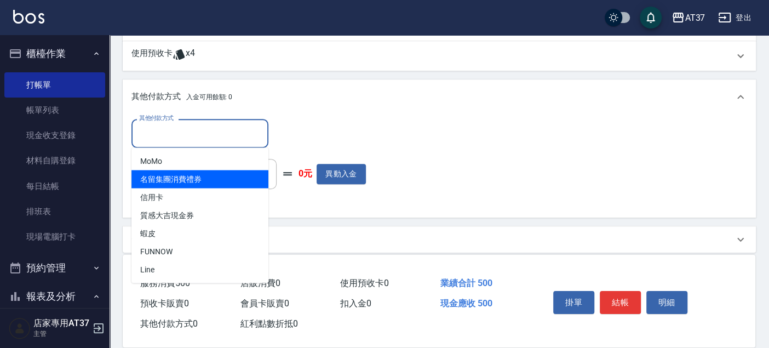
click at [200, 174] on span "名留集團消費禮券" at bounding box center [200, 179] width 137 height 18
type input "名留集團消費禮券"
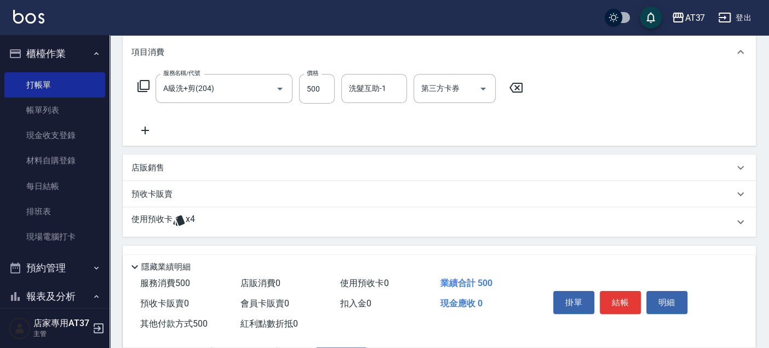
scroll to position [0, 0]
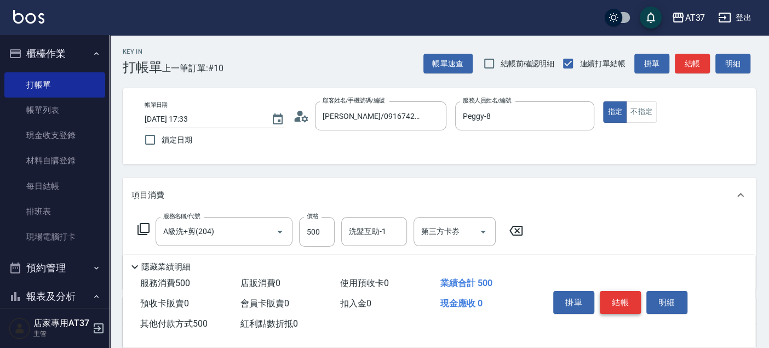
type input "500"
click at [610, 292] on button "結帳" at bounding box center [620, 302] width 41 height 23
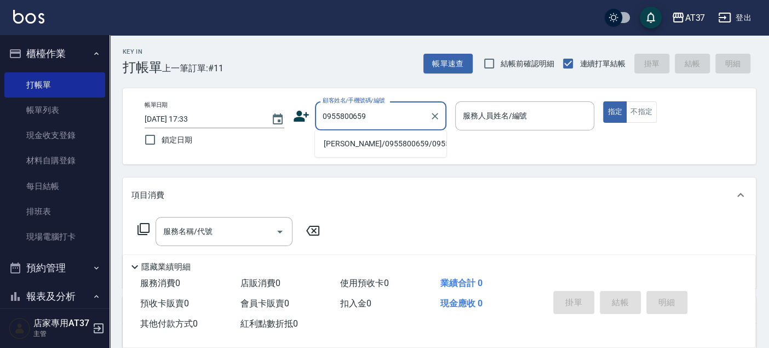
click at [397, 147] on li "[PERSON_NAME]/0955800659/0955800659" at bounding box center [381, 144] width 132 height 18
type input "[PERSON_NAME]/0955800659/0955800659"
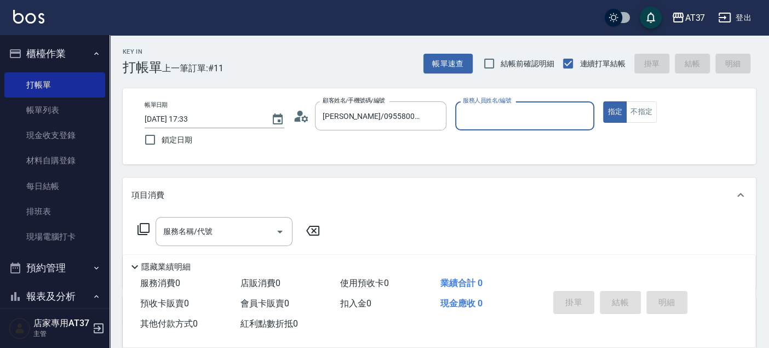
click at [501, 117] on input "服務人員姓名/編號" at bounding box center [525, 115] width 130 height 19
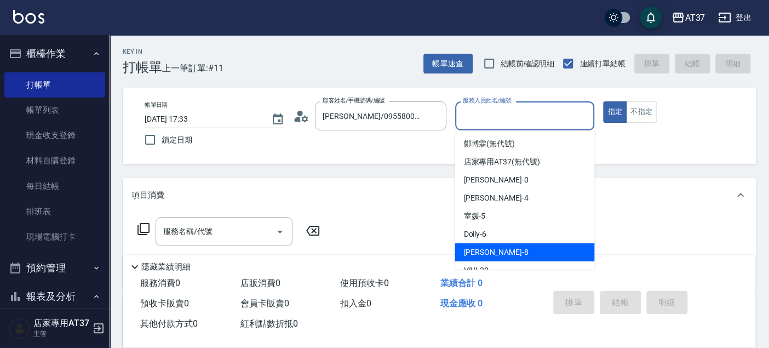
click at [523, 247] on div "Peggy -8" at bounding box center [525, 252] width 140 height 18
type input "Peggy-8"
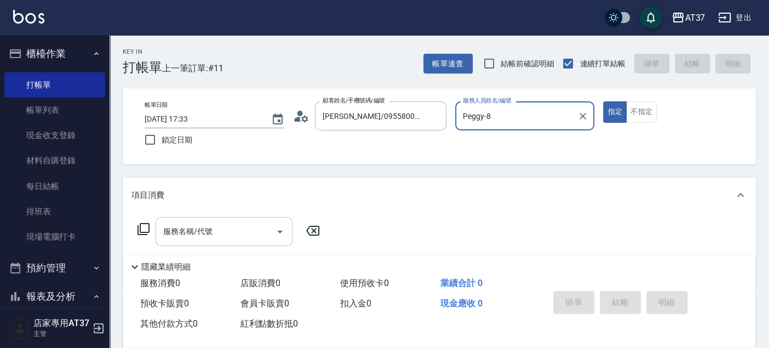
click at [182, 225] on input "服務名稱/代號" at bounding box center [216, 231] width 111 height 19
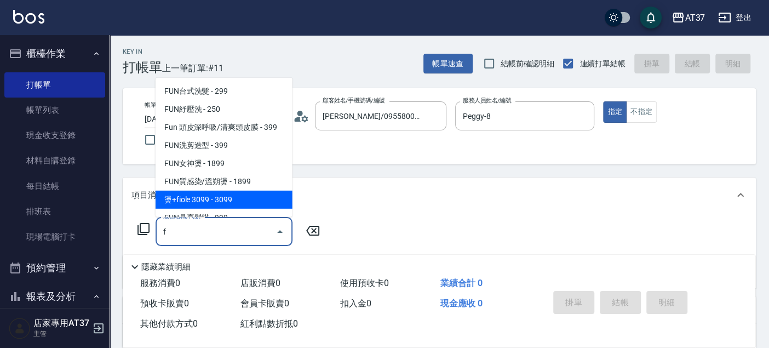
click at [225, 198] on span "燙+fiole 3099 - 3099" at bounding box center [224, 200] width 137 height 18
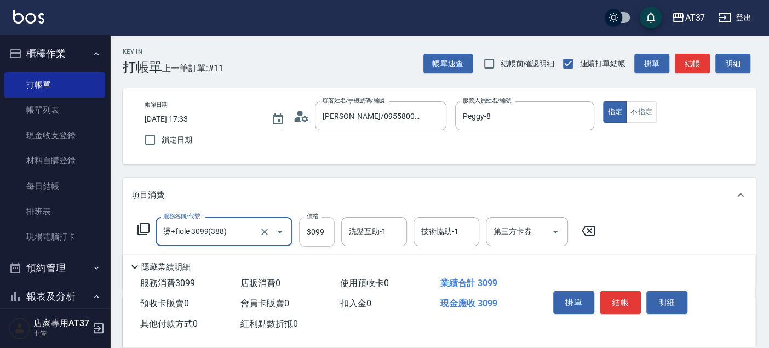
type input "燙+fiole 3099(388)"
click at [305, 228] on input "3099" at bounding box center [317, 232] width 36 height 30
type input "2799"
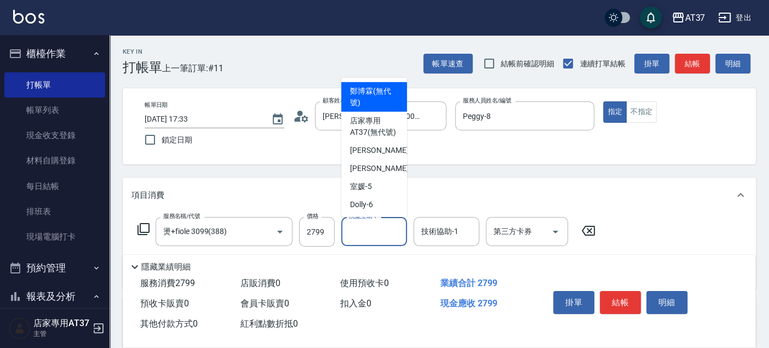
click at [399, 238] on input "洗髮互助-1" at bounding box center [374, 231] width 56 height 19
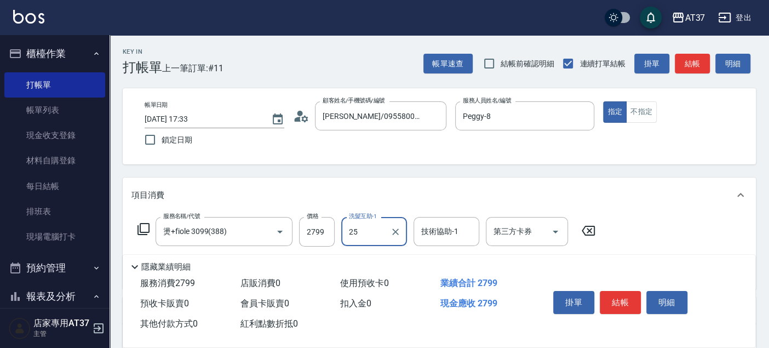
type input "[PERSON_NAME]-25"
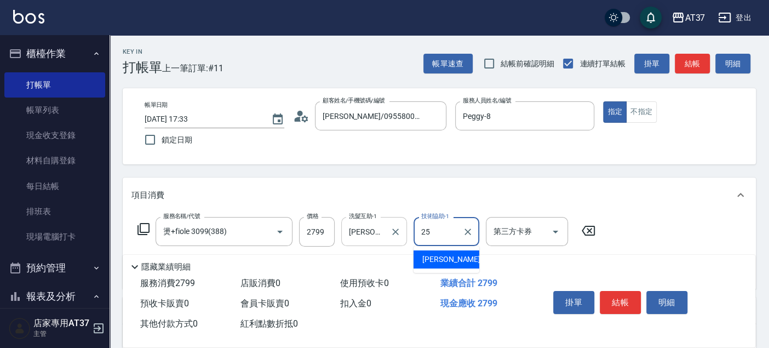
type input "[PERSON_NAME]-25"
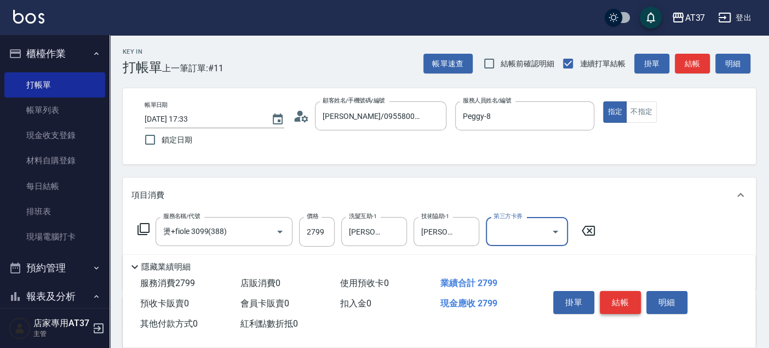
click at [632, 299] on button "結帳" at bounding box center [620, 302] width 41 height 23
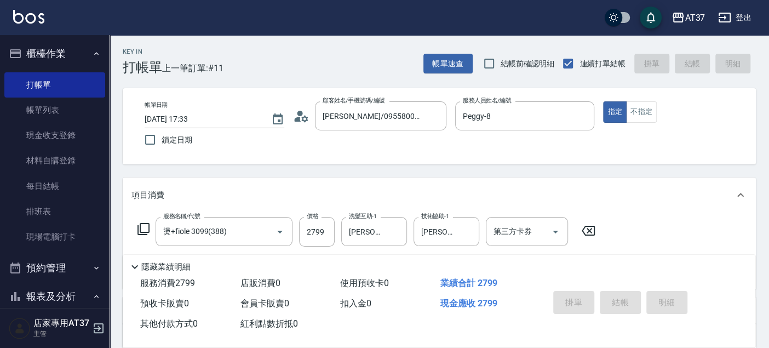
type input "2025/08/13 17:34"
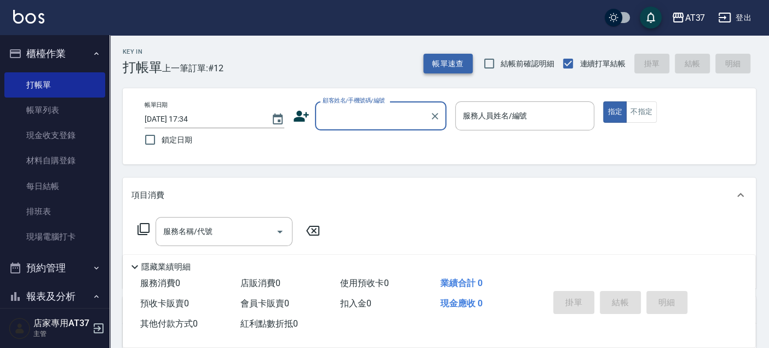
click at [450, 66] on button "帳單速查" at bounding box center [448, 64] width 49 height 20
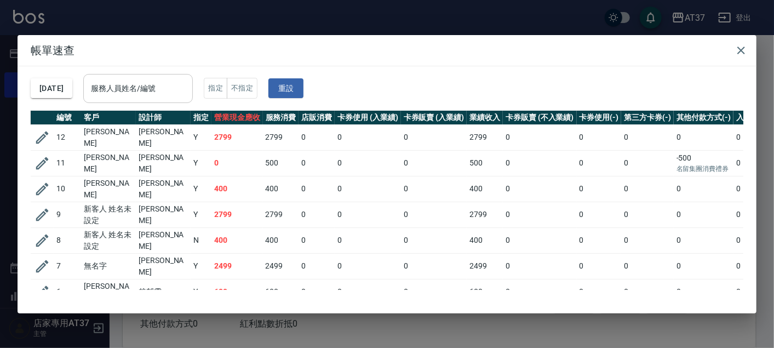
click at [129, 92] on input "服務人員姓名/編號" at bounding box center [138, 88] width 100 height 19
click at [745, 47] on icon "button" at bounding box center [741, 50] width 13 height 13
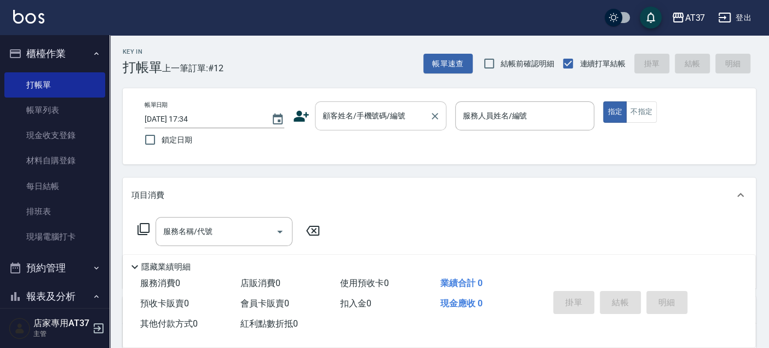
click at [366, 112] on input "顧客姓名/手機號碼/編號" at bounding box center [372, 115] width 105 height 19
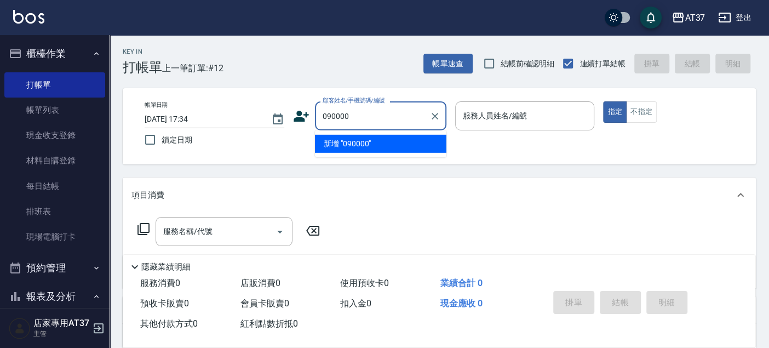
type input "090000"
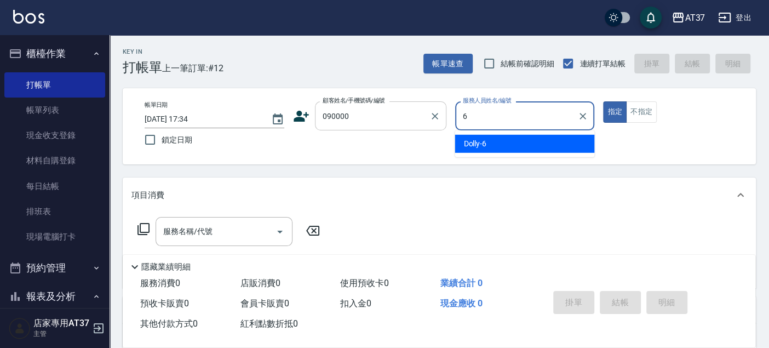
type input "Dolly-6"
type button "true"
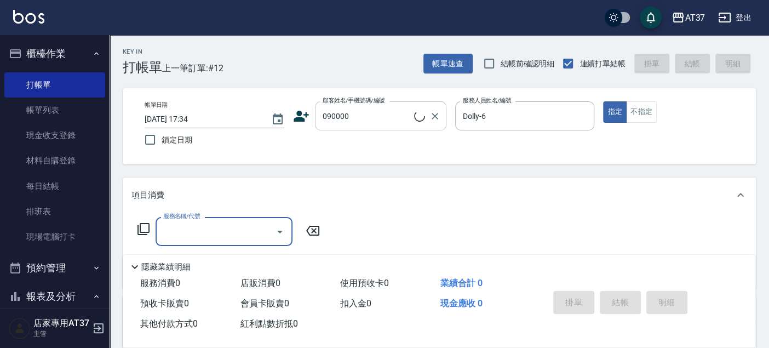
type input "新客人 姓名未設定/090000/null"
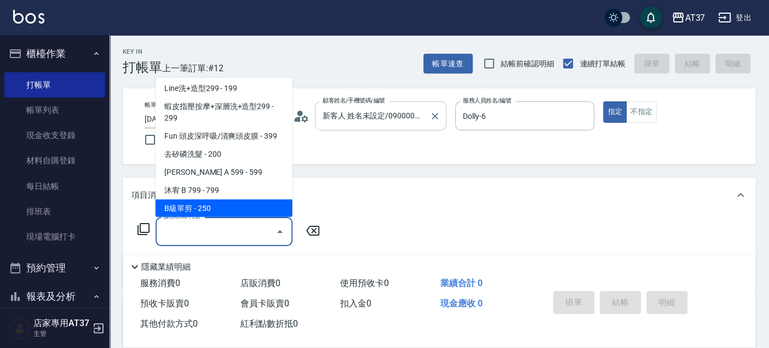
scroll to position [184, 0]
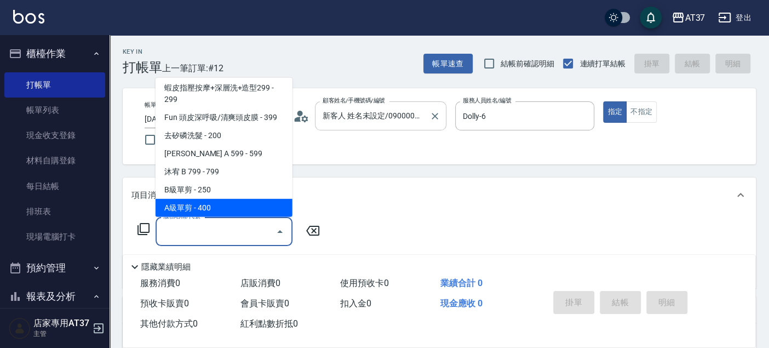
type input "A級單剪(202)"
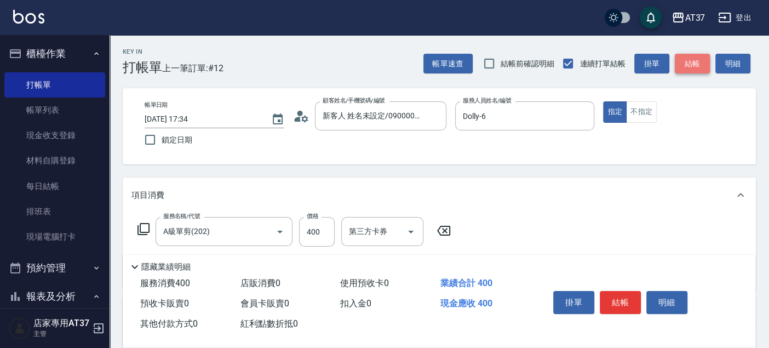
click at [688, 63] on button "結帳" at bounding box center [692, 64] width 35 height 20
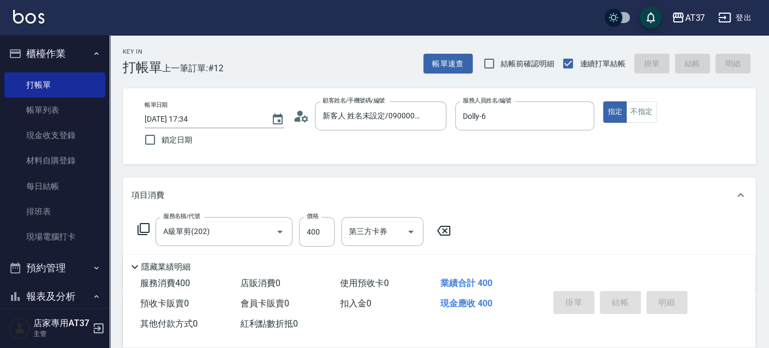
type input "[DATE] 18:01"
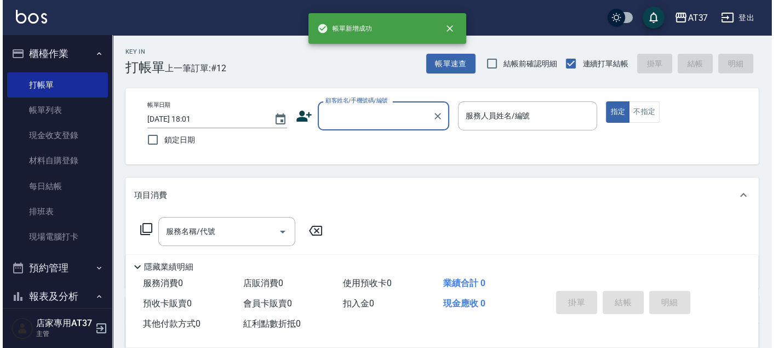
scroll to position [0, 0]
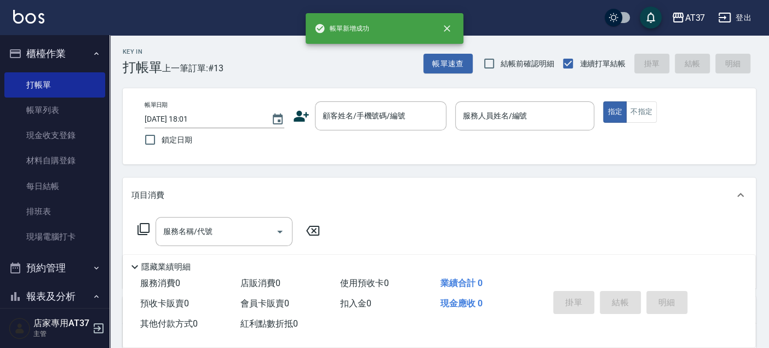
click at [301, 116] on icon at bounding box center [301, 116] width 16 height 16
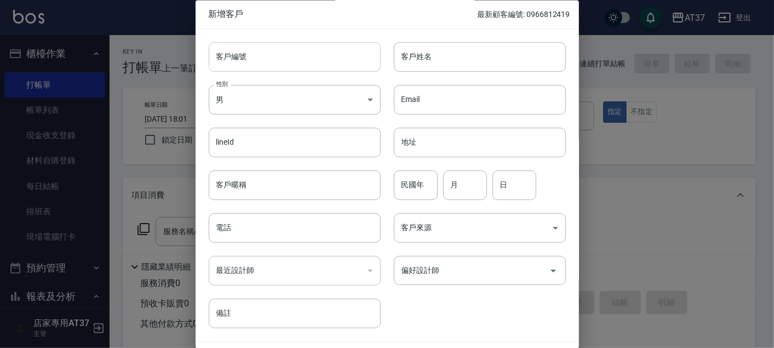
click at [333, 50] on input "客戶編號" at bounding box center [295, 57] width 172 height 30
type input "0920368610"
click at [454, 58] on input "客戶姓名" at bounding box center [480, 57] width 172 height 30
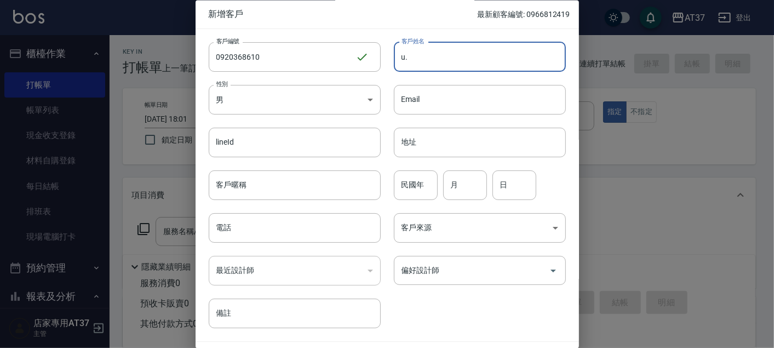
type input "u"
type input "[PERSON_NAME]"
click at [424, 187] on input "民國年" at bounding box center [416, 185] width 44 height 30
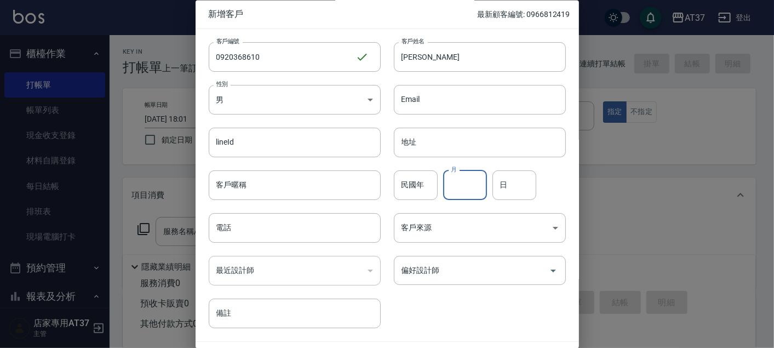
click at [457, 183] on input "月" at bounding box center [465, 185] width 44 height 30
type input "1"
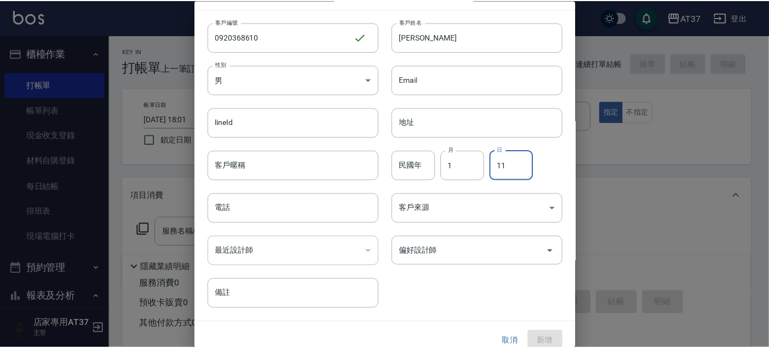
scroll to position [31, 0]
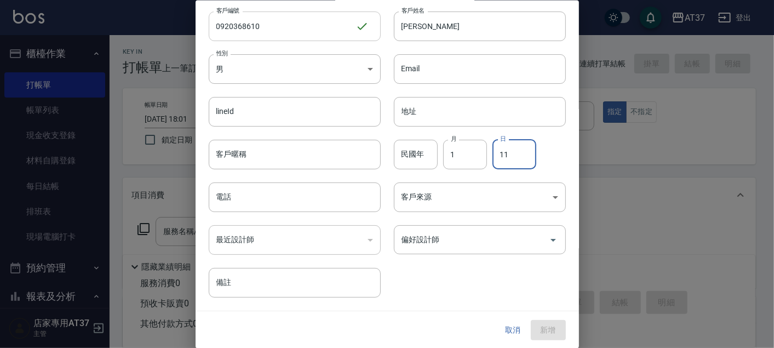
type input "11"
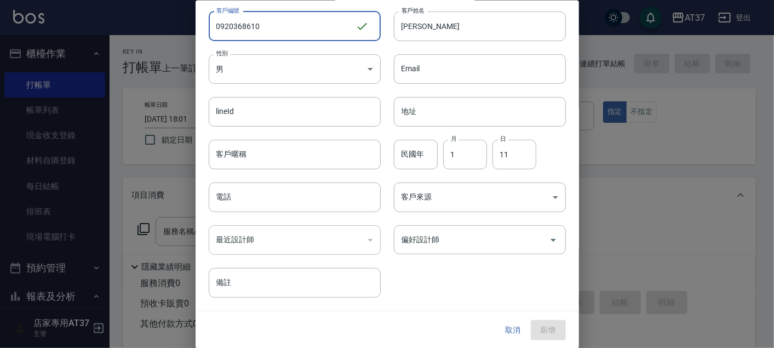
drag, startPoint x: 293, startPoint y: 22, endPoint x: 190, endPoint y: 21, distance: 103.0
click at [190, 21] on div "新增客戶 最新顧客編號: 0966812419 客戶編號 0920368610 ​ 客戶編號 客戶姓名 尤士瑋 客戶姓名 性別 男 MALE 性別 Email…" at bounding box center [387, 174] width 774 height 348
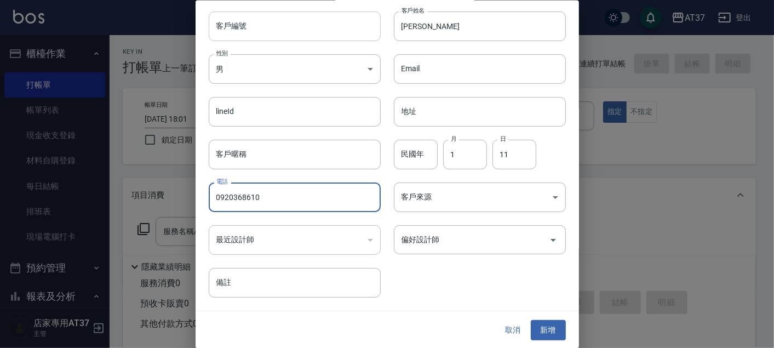
type input "0920368610"
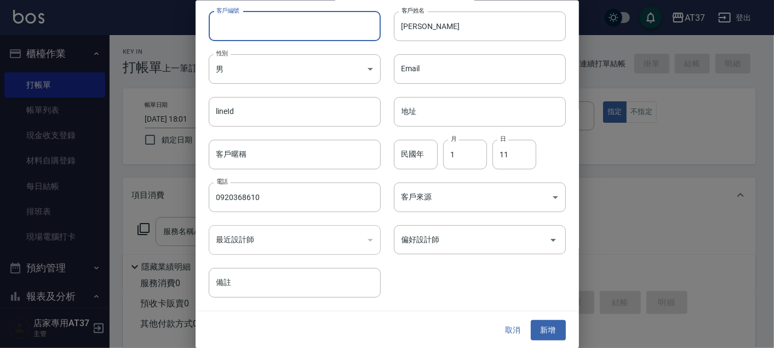
click at [285, 11] on input "客戶編號" at bounding box center [295, 26] width 172 height 30
paste input "0920368610"
type input "0920368610"
click at [552, 332] on button "新增" at bounding box center [548, 330] width 35 height 20
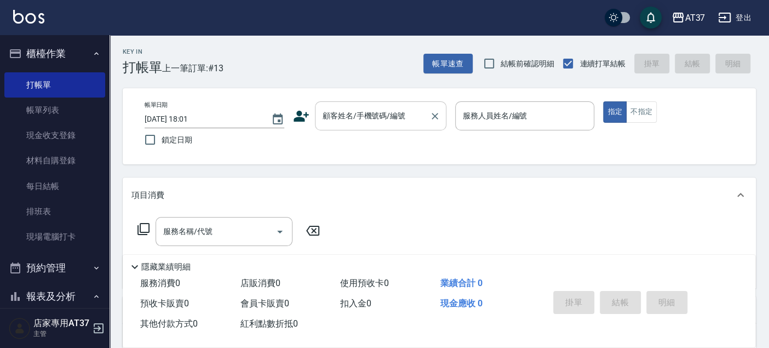
click at [367, 118] on input "顧客姓名/手機號碼/編號" at bounding box center [372, 115] width 105 height 19
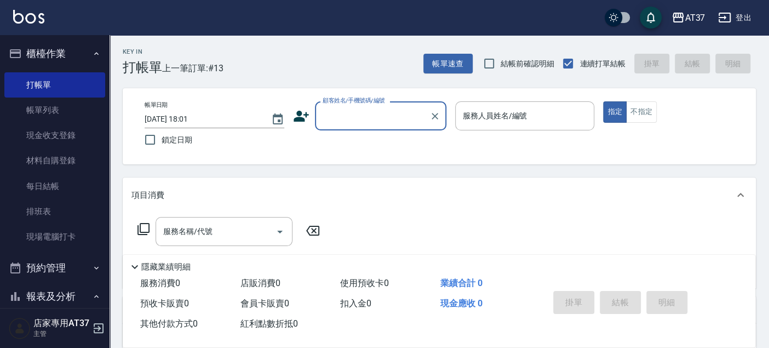
paste input "0920368610"
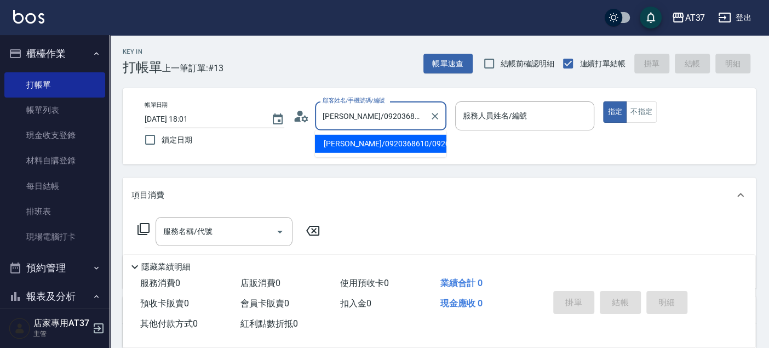
click at [396, 150] on li "[PERSON_NAME]/0920368610/0920368610" at bounding box center [381, 144] width 132 height 18
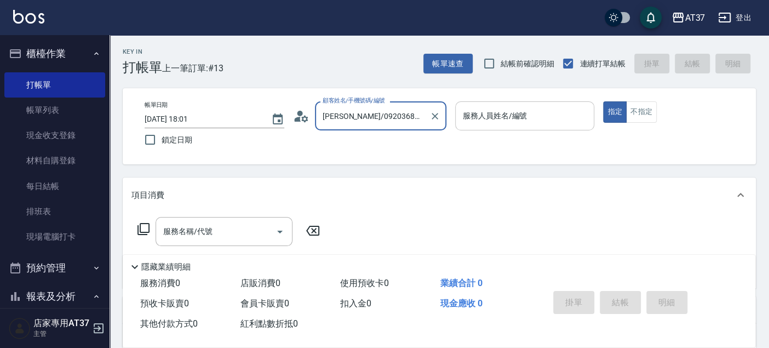
type input "[PERSON_NAME]/0920368610/09203686106"
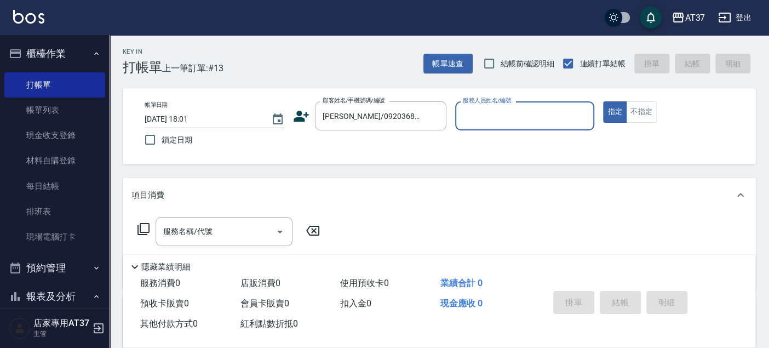
type input "5"
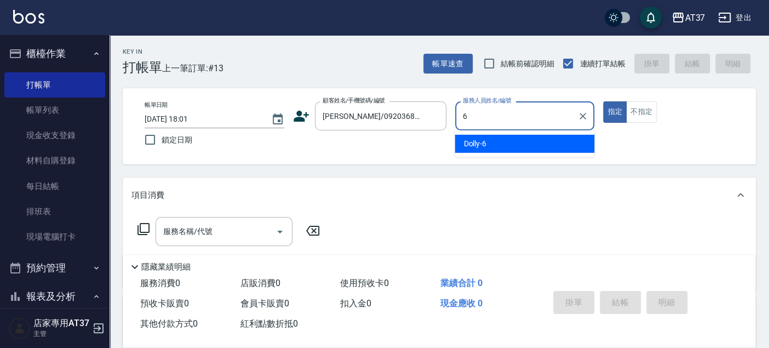
type input "Dolly-6"
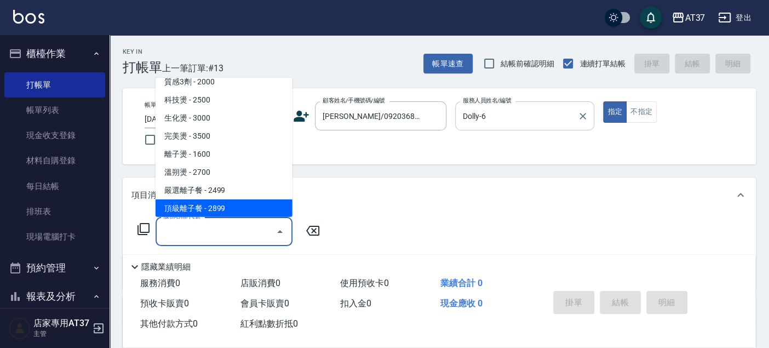
scroll to position [527, 0]
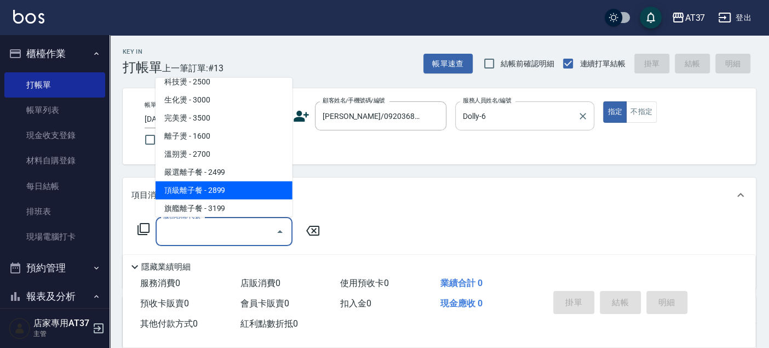
type input "頂級離子餐(309)"
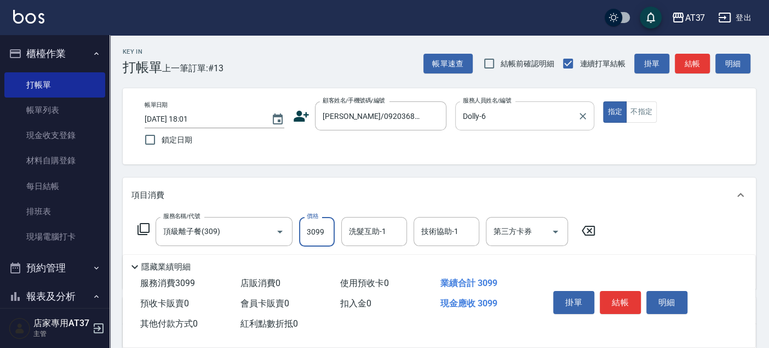
type input "3099"
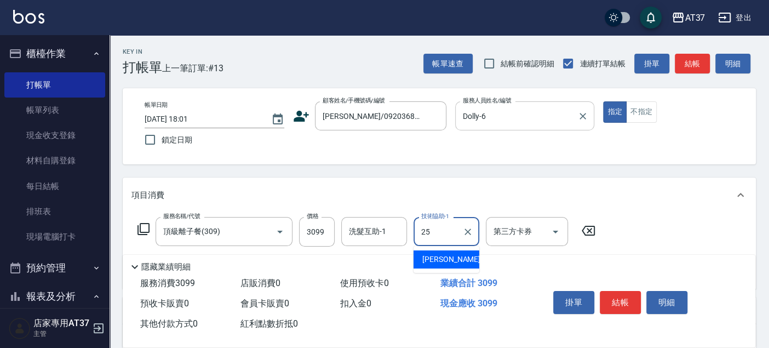
type input "[PERSON_NAME]-25"
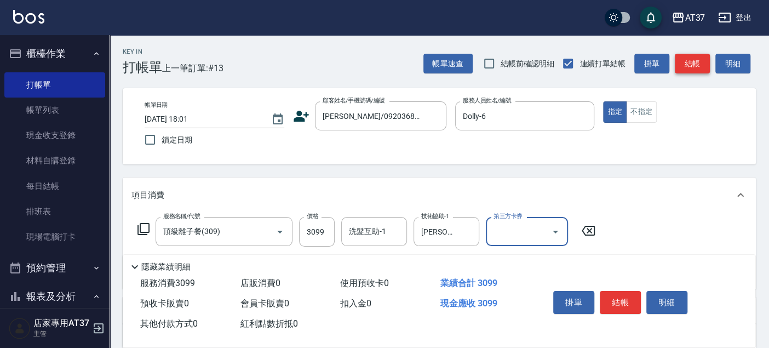
click at [700, 62] on button "結帳" at bounding box center [692, 64] width 35 height 20
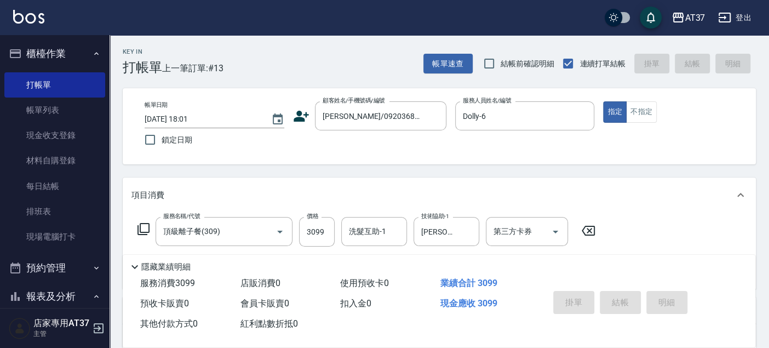
type input "2025/08/13 18:06"
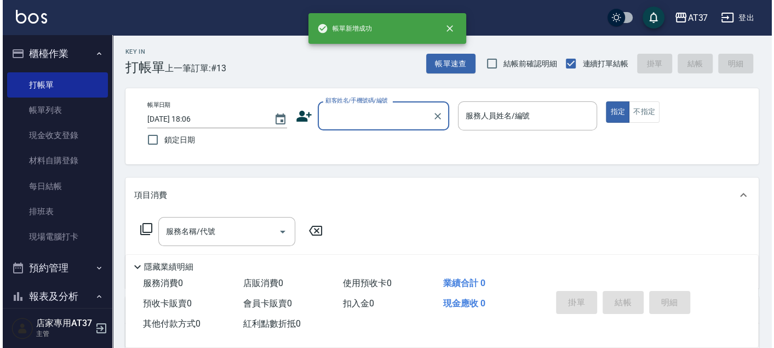
scroll to position [0, 0]
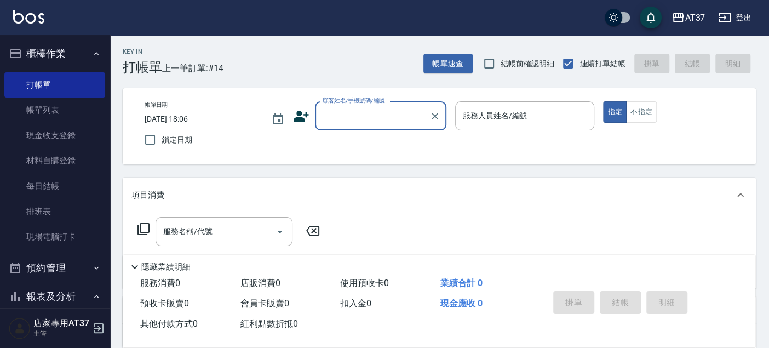
click at [294, 112] on icon at bounding box center [301, 116] width 16 height 16
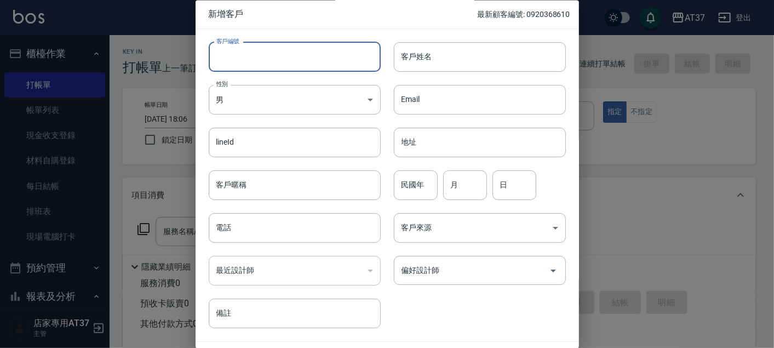
click at [357, 55] on input "客戶編號" at bounding box center [295, 57] width 172 height 30
drag, startPoint x: 277, startPoint y: 52, endPoint x: 226, endPoint y: 59, distance: 50.9
click at [208, 68] on div "客戶編號 0916798721 ​ 客戶編號" at bounding box center [288, 50] width 185 height 43
type input "0916798721"
click at [328, 233] on input "電話" at bounding box center [295, 229] width 172 height 30
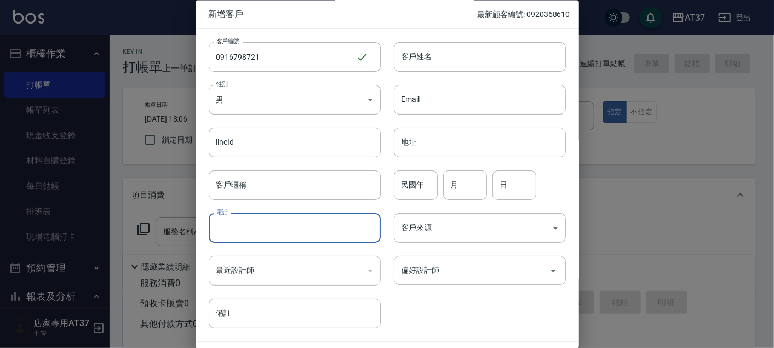
paste input "0916798721"
type input "0916798721"
click at [446, 56] on input "客戶姓名" at bounding box center [480, 57] width 172 height 30
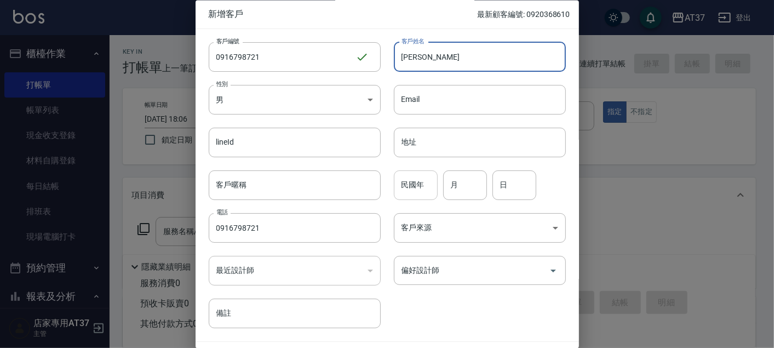
type input "[PERSON_NAME]"
click at [420, 186] on input "民國年" at bounding box center [416, 185] width 44 height 30
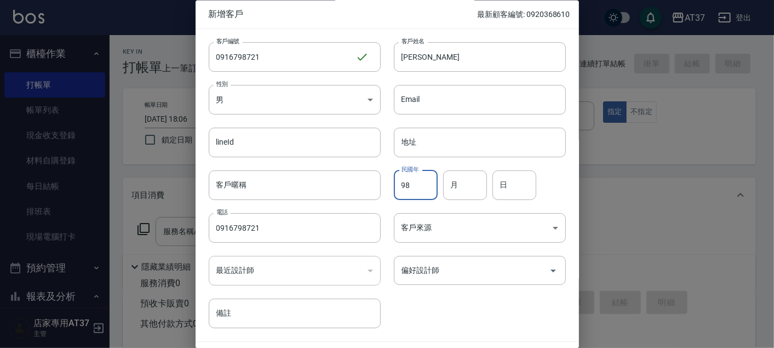
type input "98"
type input "7"
type input "21"
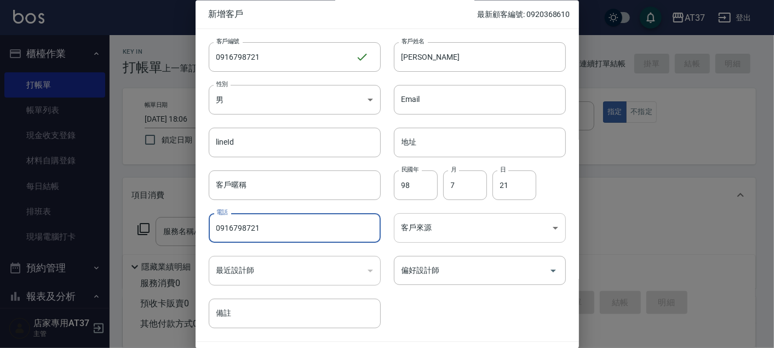
click at [443, 229] on body "AT37 登出 櫃檯作業 打帳單 帳單列表 現金收支登錄 材料自購登錄 每日結帳 排班表 現場電腦打卡 預約管理 預約管理 單日預約紀錄 單週預約紀錄 報表及…" at bounding box center [387, 266] width 774 height 532
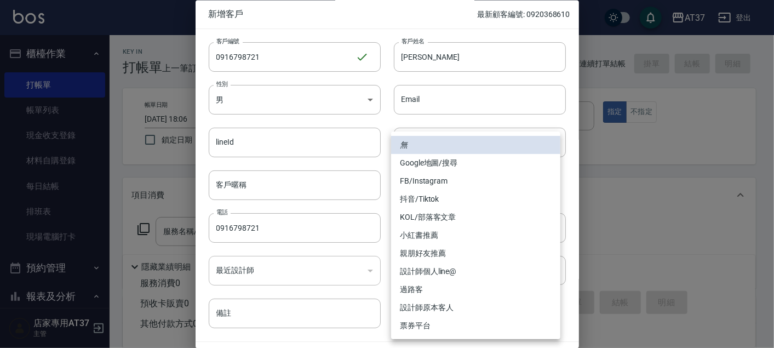
click at [384, 285] on div at bounding box center [387, 174] width 774 height 348
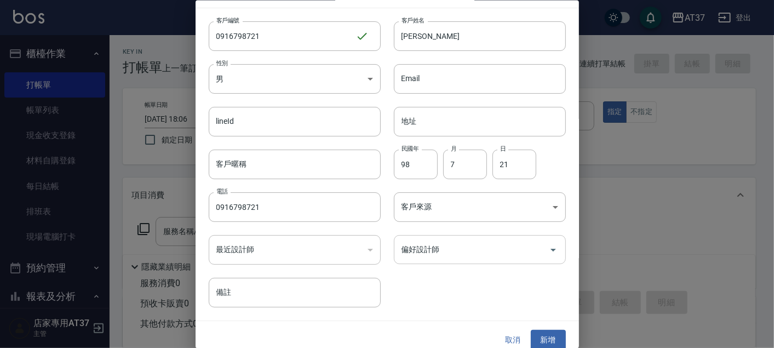
scroll to position [31, 0]
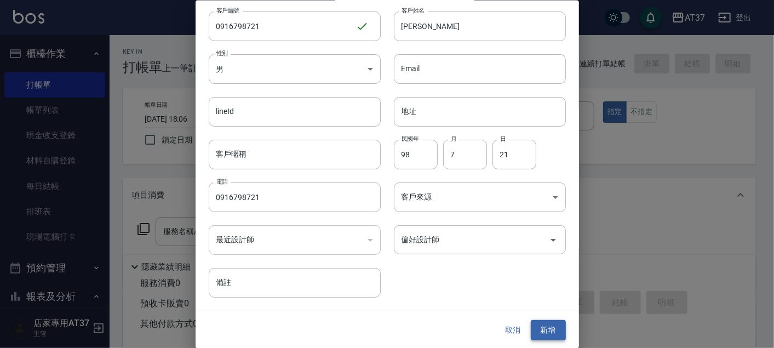
click at [544, 327] on button "新增" at bounding box center [548, 330] width 35 height 20
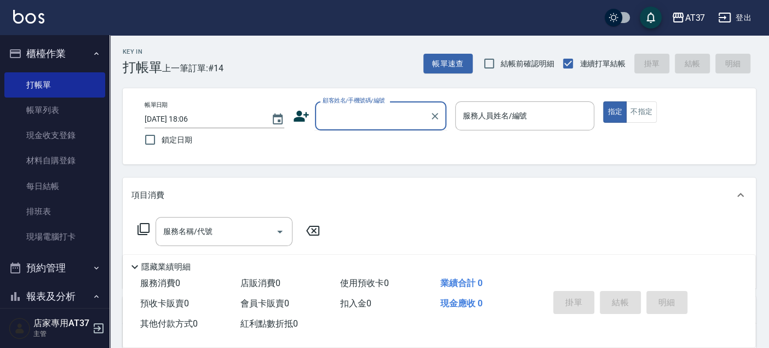
paste input "0916798721"
type input "0916798721"
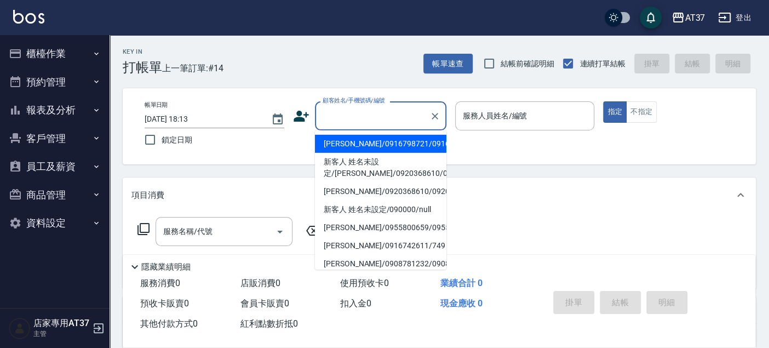
drag, startPoint x: 385, startPoint y: 118, endPoint x: 361, endPoint y: 148, distance: 38.9
click at [361, 148] on li "[PERSON_NAME]/0916798721/0916798721" at bounding box center [381, 144] width 132 height 18
type input "[PERSON_NAME]/0916798721/0916798721"
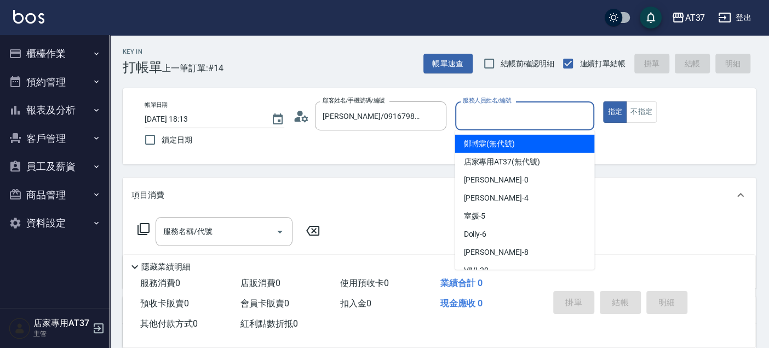
click at [538, 122] on input "服務人員姓名/編號" at bounding box center [525, 115] width 130 height 19
type input "6"
type button "true"
type input "Dolly-6"
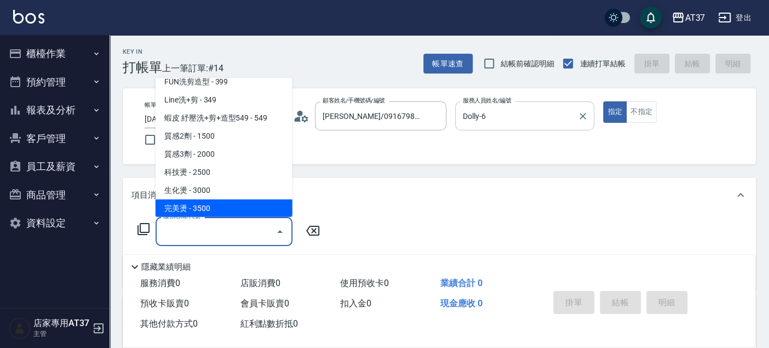
scroll to position [455, 0]
type input "離子燙(306)"
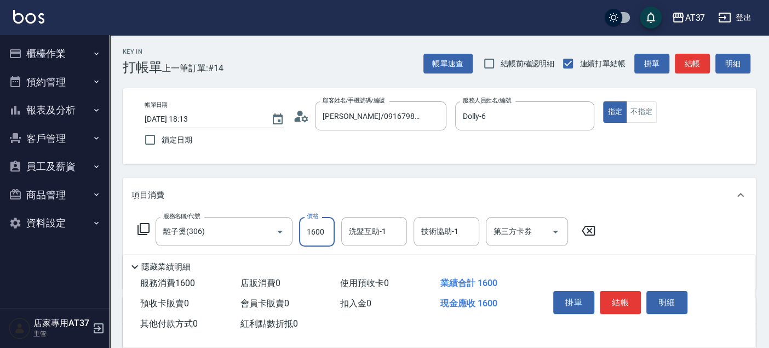
click at [302, 233] on input "1600" at bounding box center [317, 232] width 36 height 30
type input "2500"
type input "[PERSON_NAME]-25"
click at [696, 65] on button "結帳" at bounding box center [692, 64] width 35 height 20
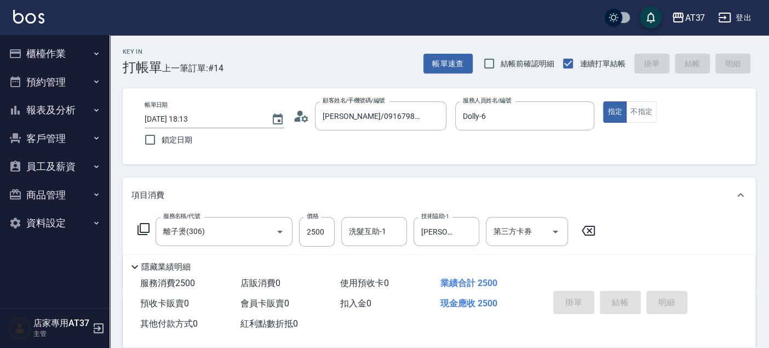
type input "[DATE] 18:14"
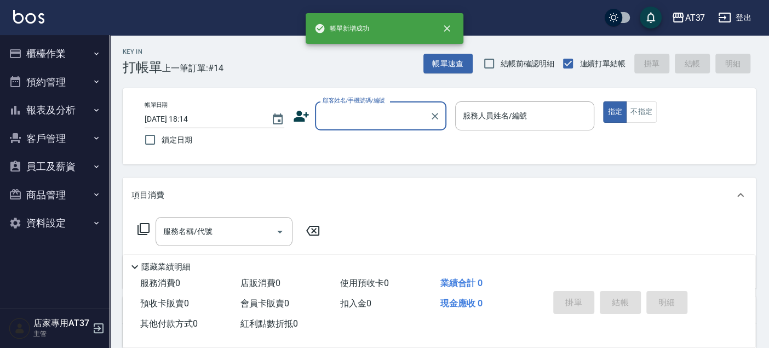
scroll to position [0, 0]
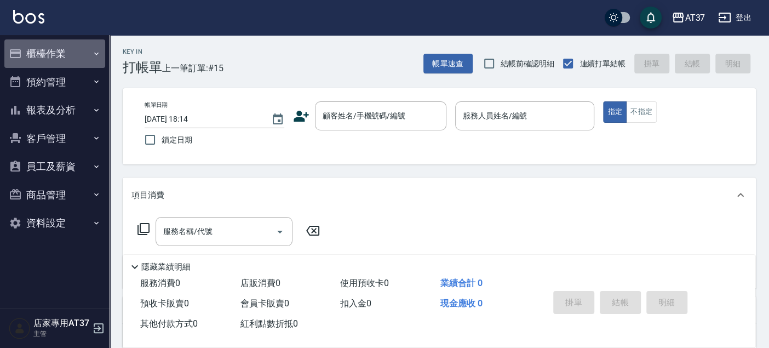
click at [54, 59] on button "櫃檯作業" at bounding box center [54, 53] width 101 height 28
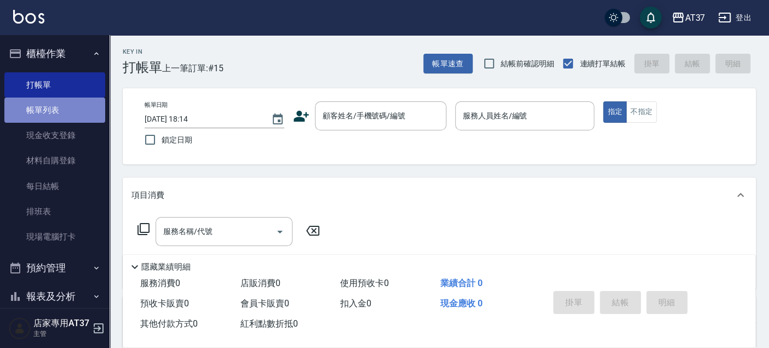
click at [75, 114] on link "帳單列表" at bounding box center [54, 110] width 101 height 25
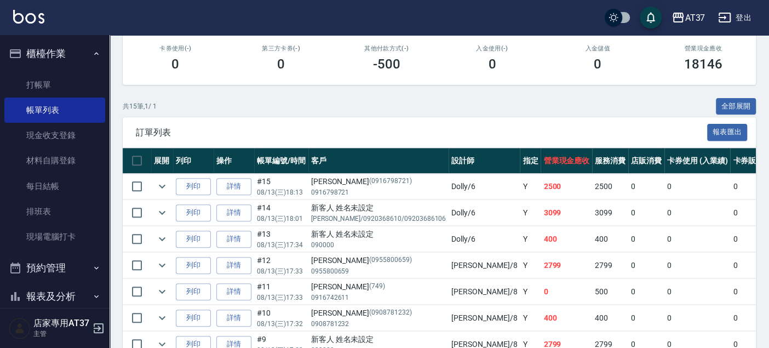
scroll to position [243, 0]
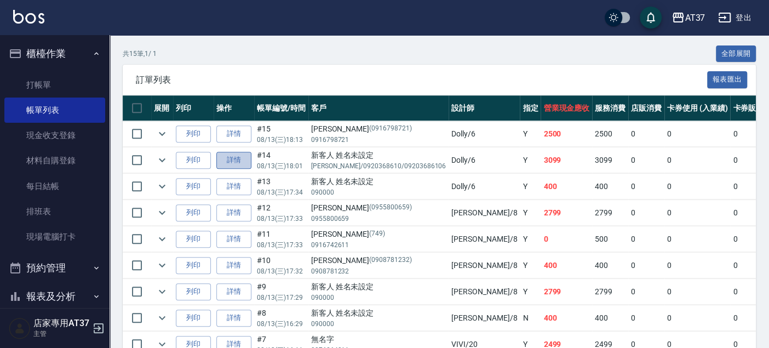
click at [242, 161] on link "詳情" at bounding box center [233, 160] width 35 height 17
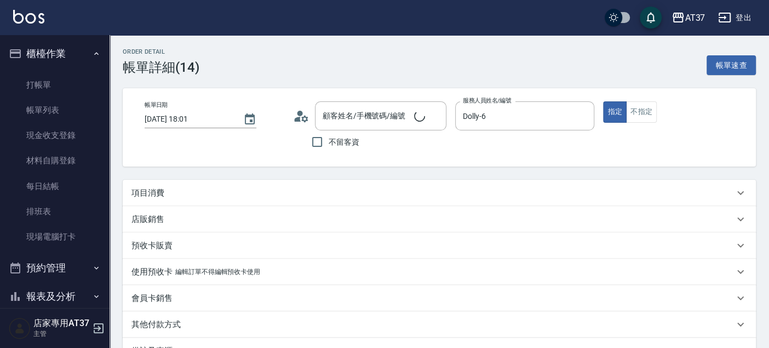
type input "[DATE] 18:01"
type input "Dolly-6"
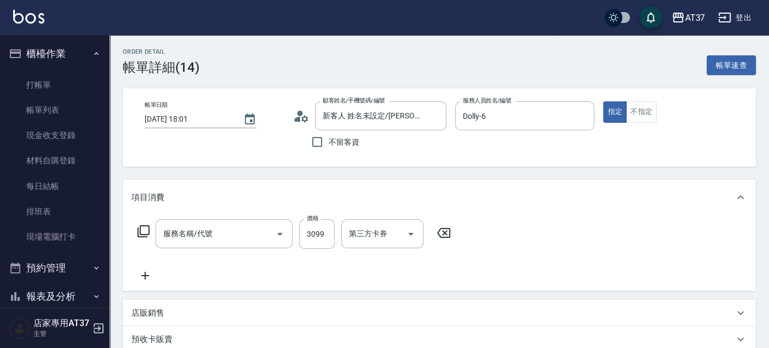
type input "新客人 姓名未設定/[PERSON_NAME]/0920368610/09203686106/null"
type input "頂級離子餐(309)"
click at [390, 117] on input "新客人 姓名未設定/[PERSON_NAME]/0920368610/09203686106/null" at bounding box center [372, 115] width 105 height 19
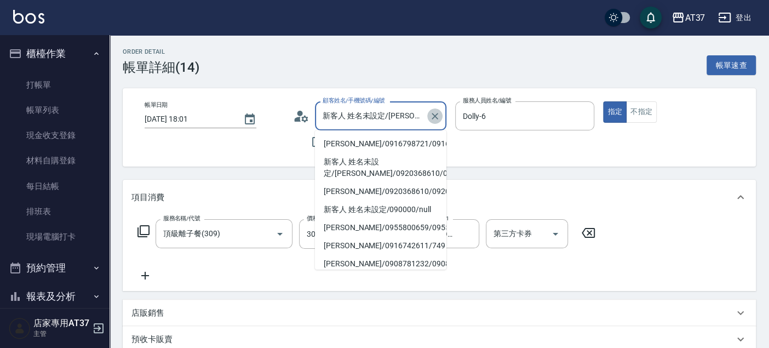
click at [433, 117] on icon "Clear" at bounding box center [435, 116] width 7 height 7
drag, startPoint x: 390, startPoint y: 117, endPoint x: 336, endPoint y: 108, distance: 54.4
click at [336, 108] on input "顧客姓名/手機號碼/編號" at bounding box center [372, 115] width 105 height 19
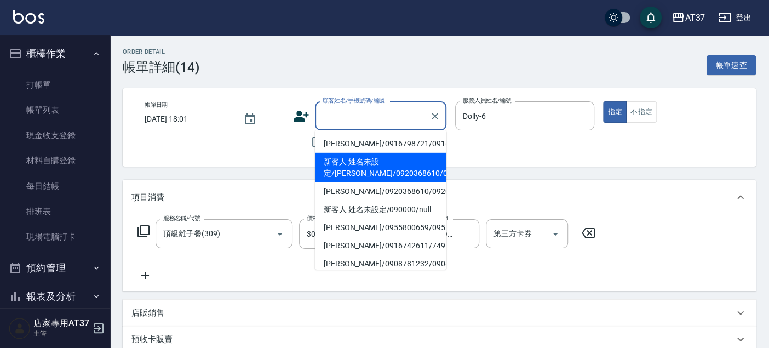
click at [358, 178] on li "新客人 姓名未設定/[PERSON_NAME]/0920368610/09203686106/null" at bounding box center [381, 168] width 132 height 30
type input "新客人 姓名未設定/[PERSON_NAME]/0920368610/09203686106/null"
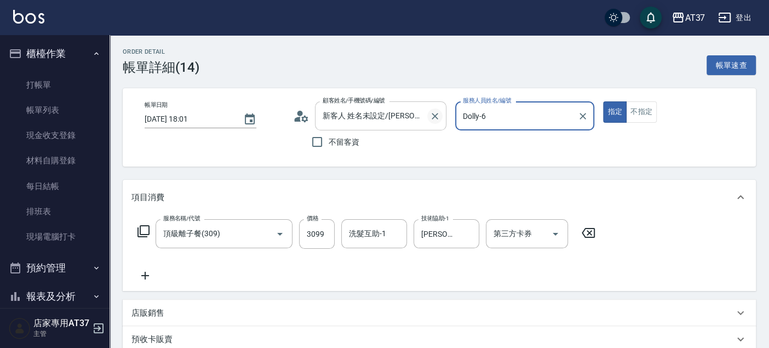
click at [439, 116] on icon "Clear" at bounding box center [435, 116] width 11 height 11
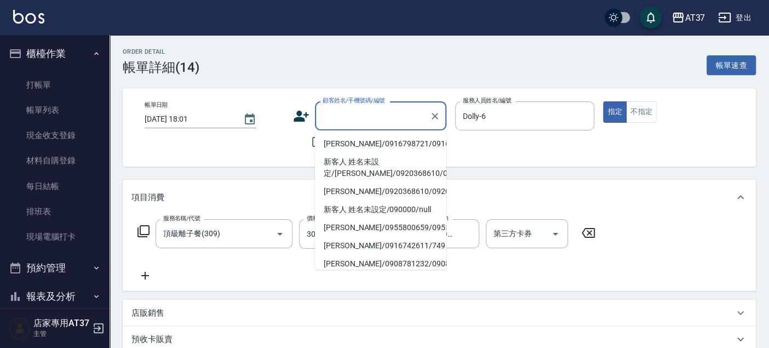
click at [375, 124] on input "顧客姓名/手機號碼/編號" at bounding box center [372, 115] width 105 height 19
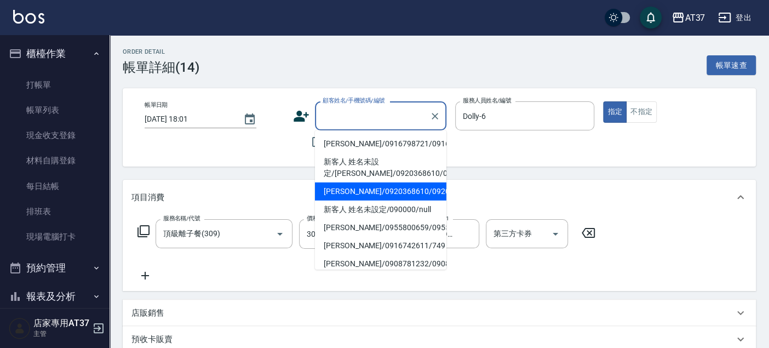
click at [374, 201] on li "[PERSON_NAME]/0920368610/0920368610" at bounding box center [381, 191] width 132 height 18
type input "[PERSON_NAME]/0920368610/0920368610"
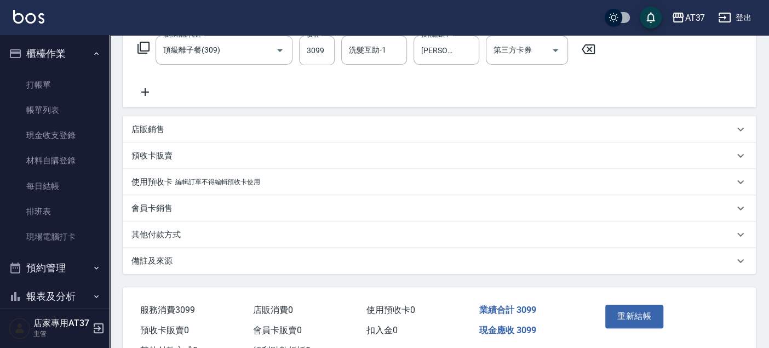
scroll to position [226, 0]
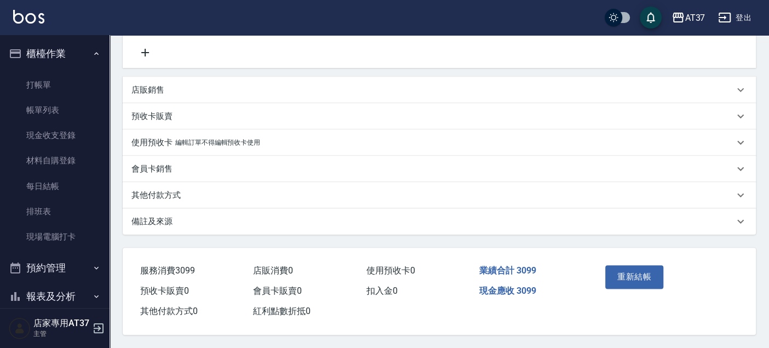
click at [158, 190] on p "其他付款方式" at bounding box center [156, 196] width 49 height 12
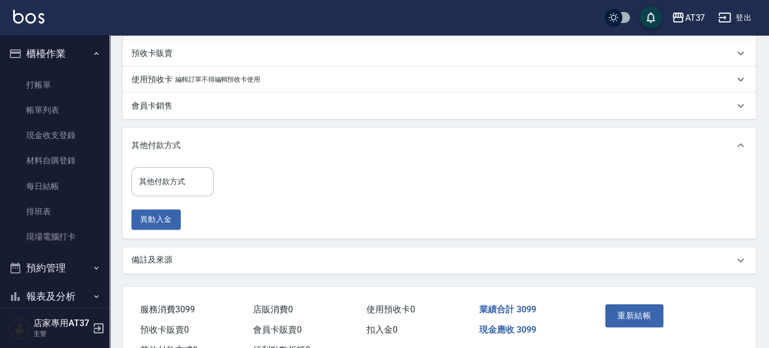
scroll to position [327, 0]
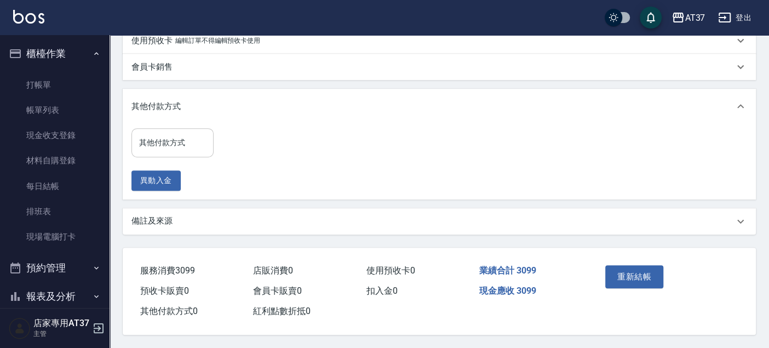
click at [189, 150] on input "其他付款方式" at bounding box center [172, 142] width 72 height 19
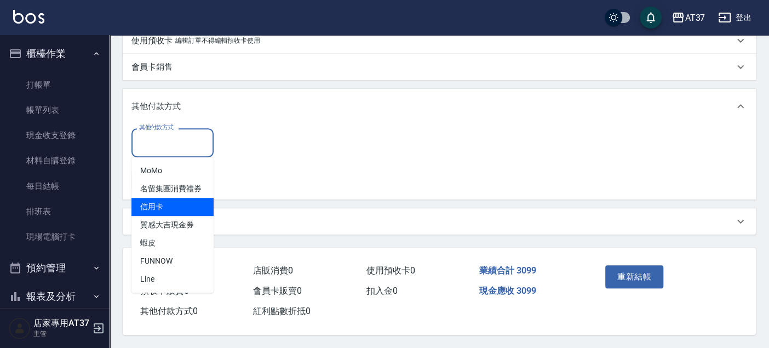
click at [190, 206] on span "信用卡" at bounding box center [173, 207] width 82 height 18
type input "信用卡"
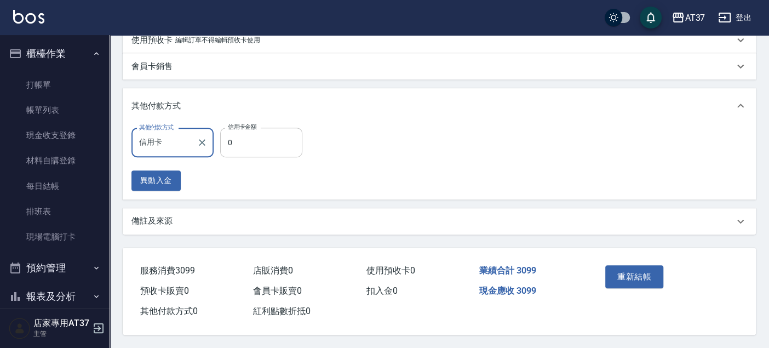
click at [248, 141] on input "0" at bounding box center [261, 143] width 82 height 30
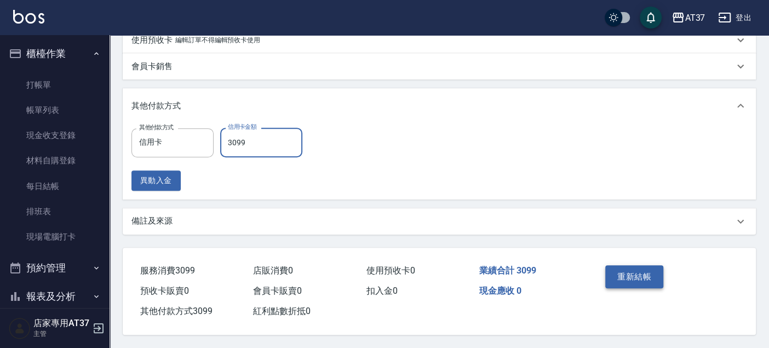
type input "3099"
click at [627, 274] on button "重新結帳" at bounding box center [635, 276] width 58 height 23
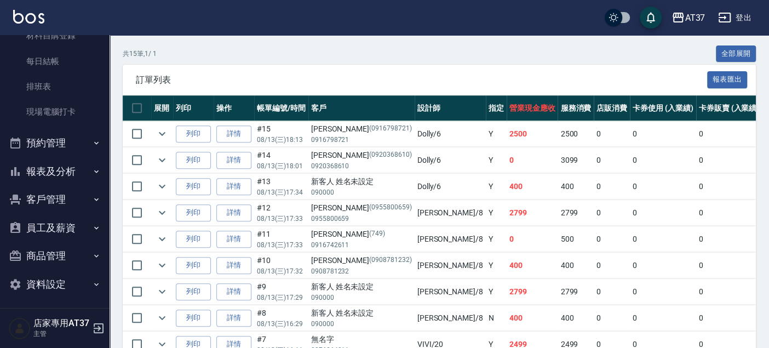
scroll to position [127, 0]
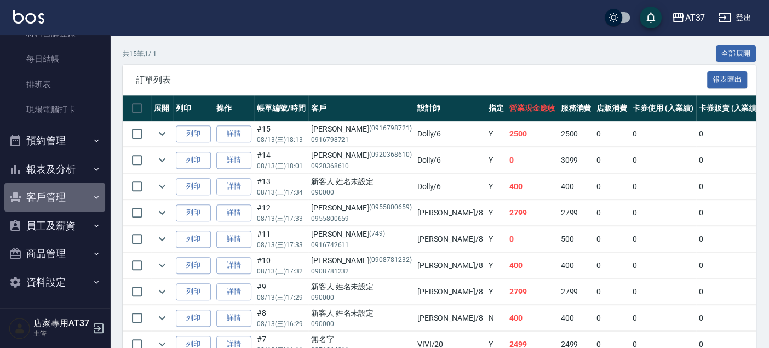
click at [64, 197] on button "客戶管理" at bounding box center [54, 197] width 101 height 28
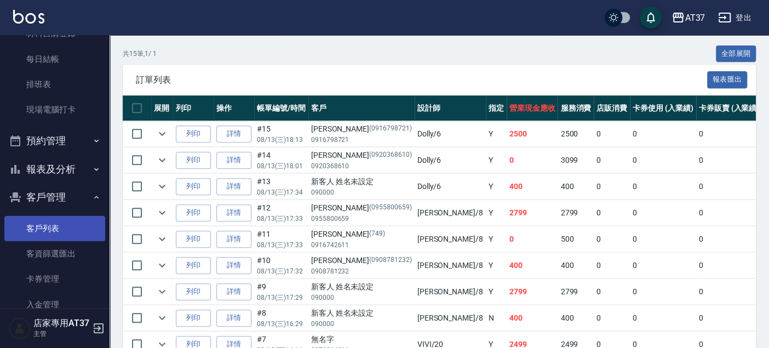
click at [57, 232] on link "客戶列表" at bounding box center [54, 228] width 101 height 25
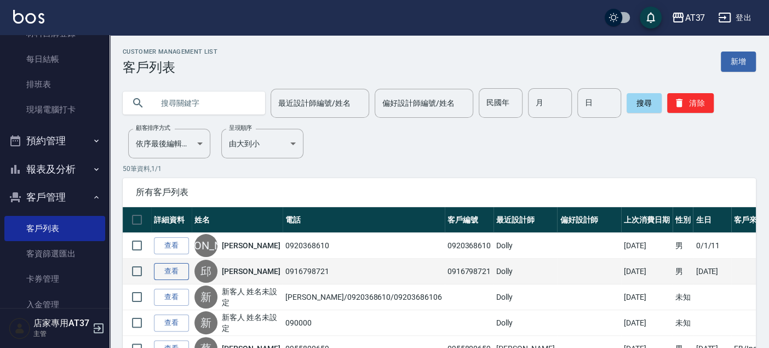
click at [173, 271] on link "查看" at bounding box center [171, 271] width 35 height 17
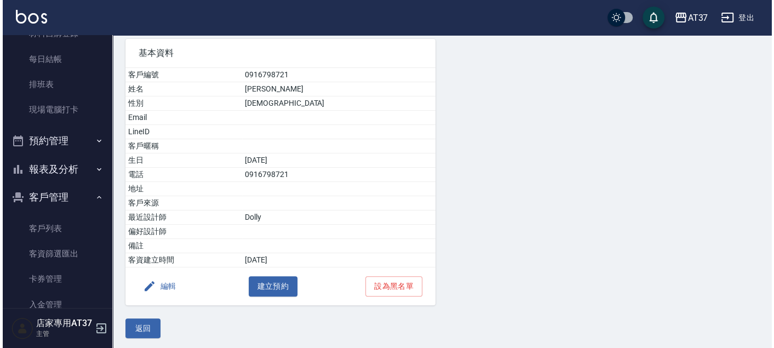
scroll to position [81, 0]
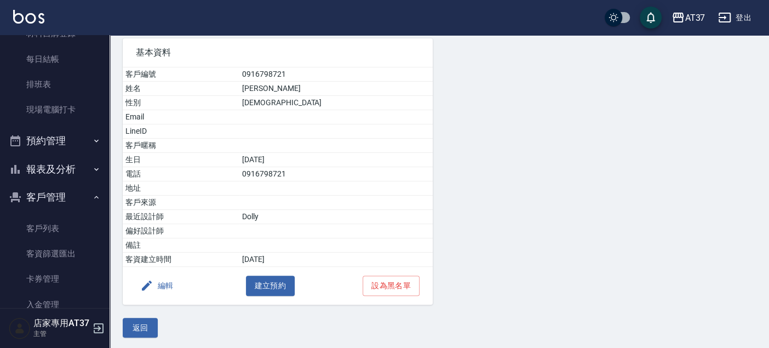
click at [172, 285] on button "編輯" at bounding box center [157, 286] width 42 height 20
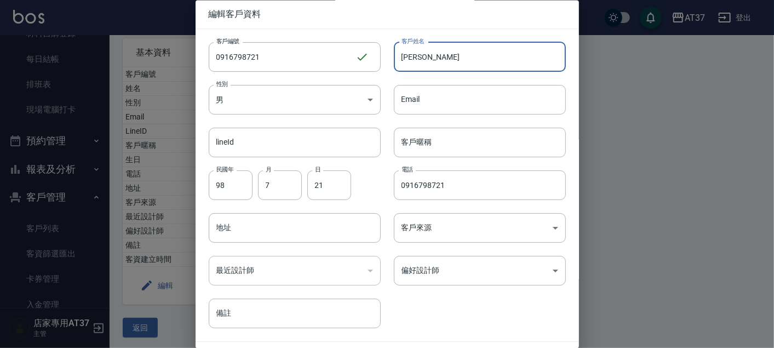
click at [470, 53] on input "[PERSON_NAME]" at bounding box center [480, 57] width 172 height 30
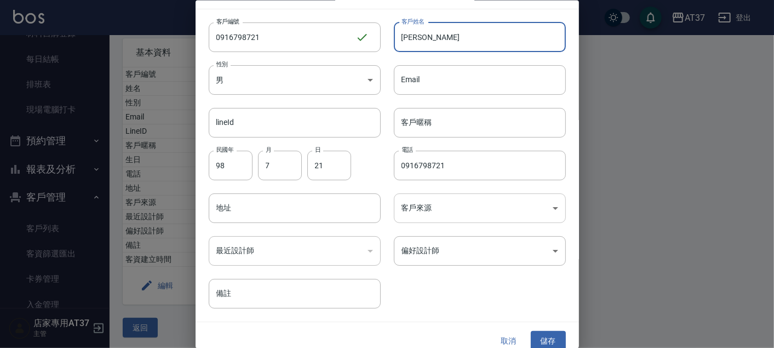
scroll to position [31, 0]
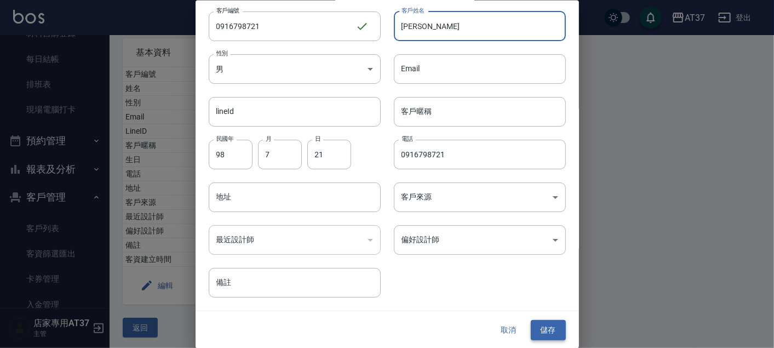
type input "[PERSON_NAME]"
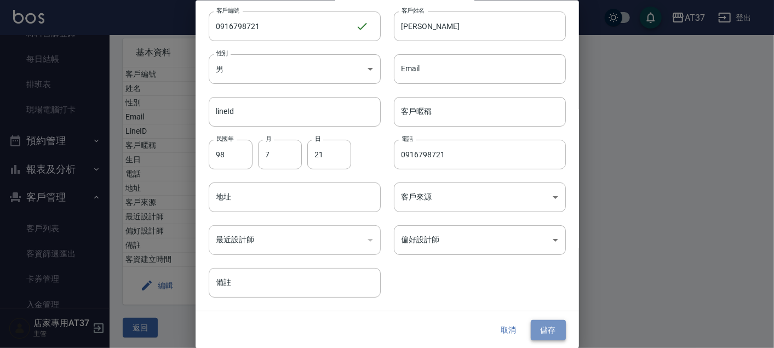
click at [545, 334] on button "儲存" at bounding box center [548, 330] width 35 height 20
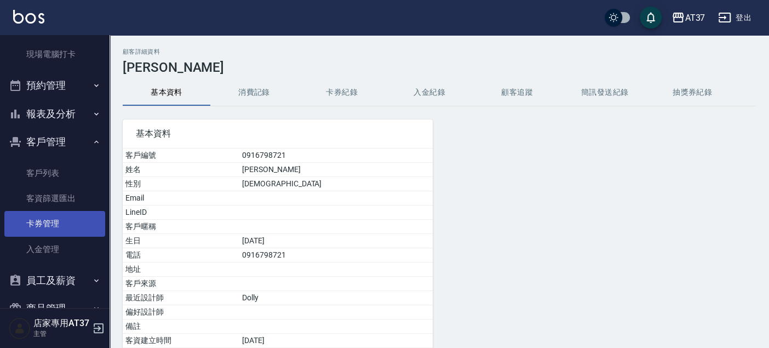
scroll to position [238, 0]
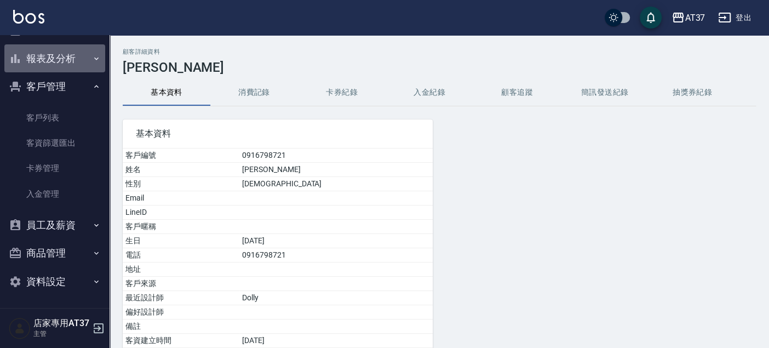
click at [60, 51] on button "報表及分析" at bounding box center [54, 58] width 101 height 28
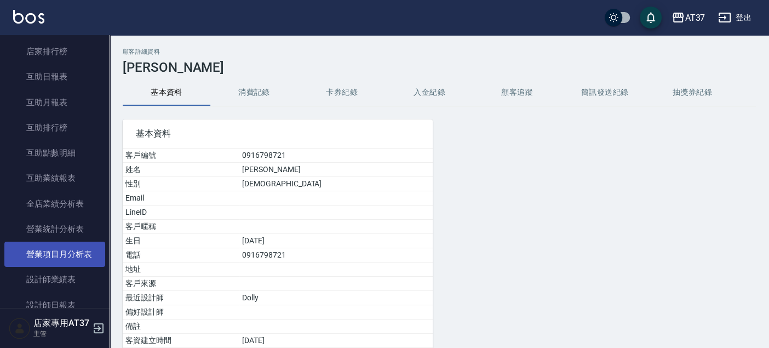
scroll to position [359, 0]
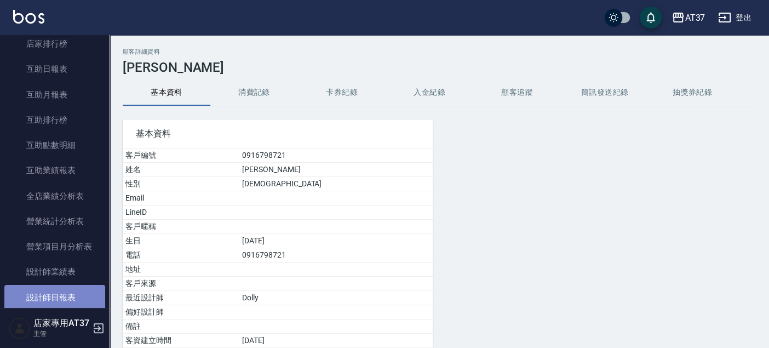
click at [76, 297] on link "設計師日報表" at bounding box center [54, 297] width 101 height 25
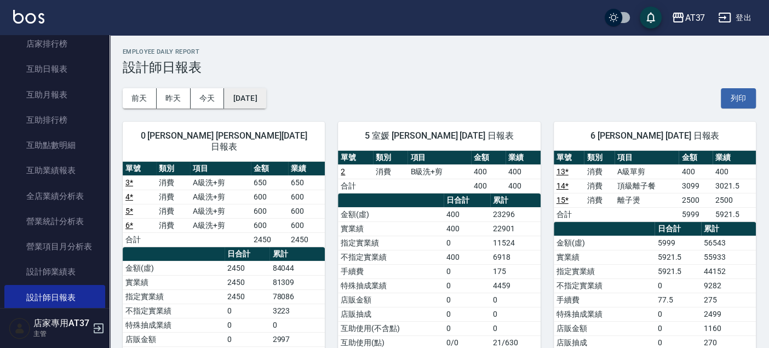
click at [250, 96] on button "[DATE]" at bounding box center [245, 98] width 42 height 20
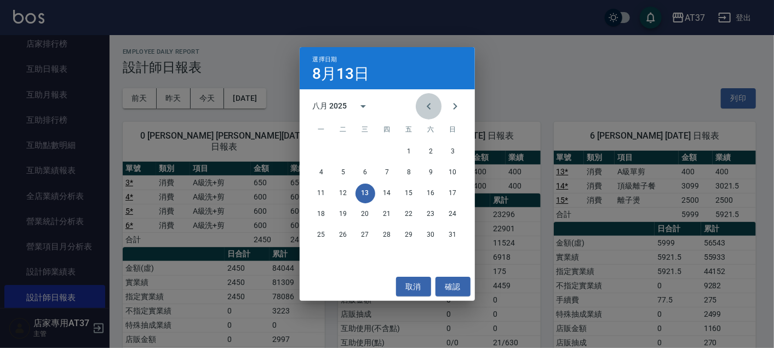
click at [436, 99] on button "Previous month" at bounding box center [429, 106] width 26 height 26
click at [458, 170] on button "13" at bounding box center [453, 173] width 20 height 20
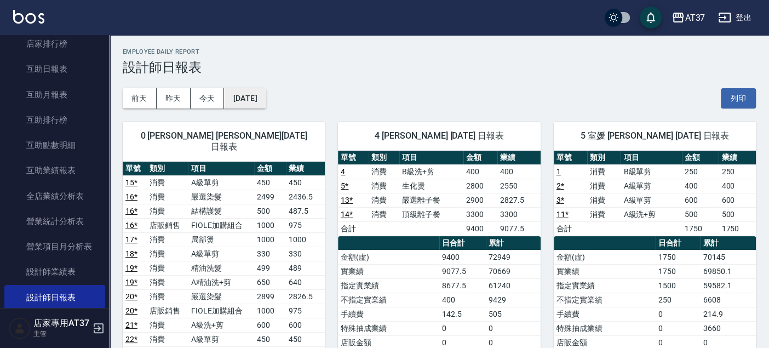
click at [249, 100] on button "[DATE]" at bounding box center [245, 98] width 42 height 20
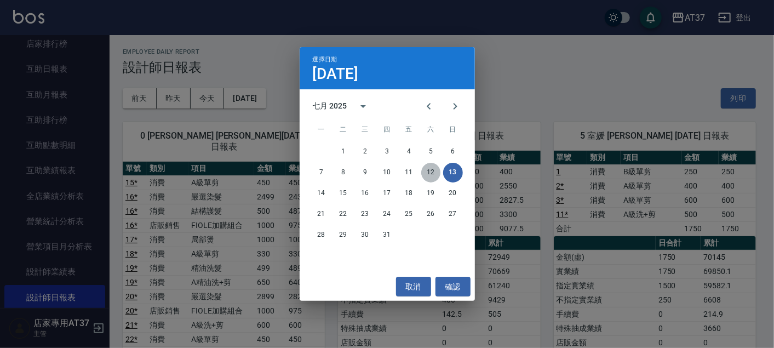
click at [431, 170] on button "12" at bounding box center [431, 173] width 20 height 20
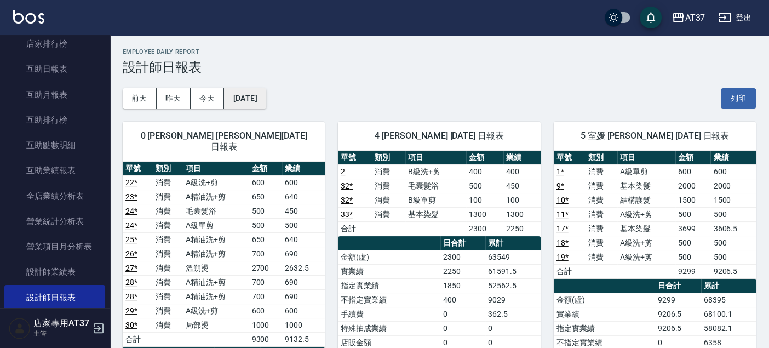
drag, startPoint x: 260, startPoint y: 85, endPoint x: 260, endPoint y: 92, distance: 7.1
click at [260, 88] on div "[DATE] [DATE] [DATE] [DATE] 列印" at bounding box center [439, 98] width 633 height 47
click at [260, 99] on button "[DATE]" at bounding box center [245, 98] width 42 height 20
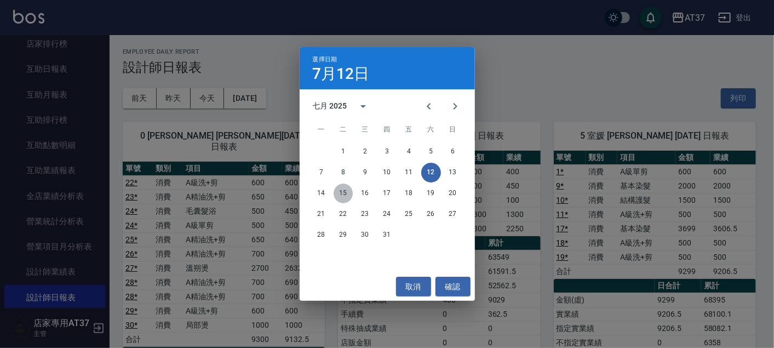
click at [347, 197] on button "15" at bounding box center [344, 194] width 20 height 20
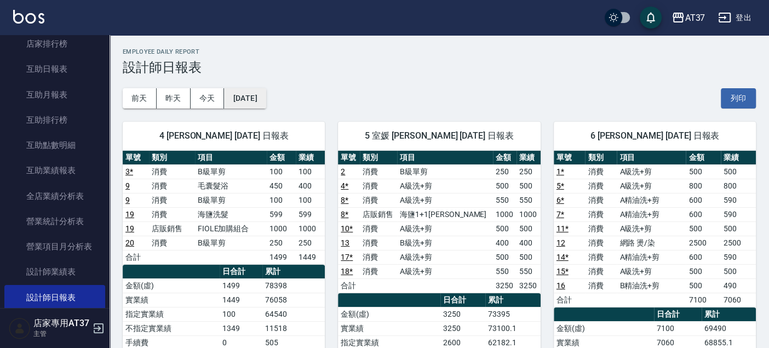
click at [266, 104] on button "[DATE]" at bounding box center [245, 98] width 42 height 20
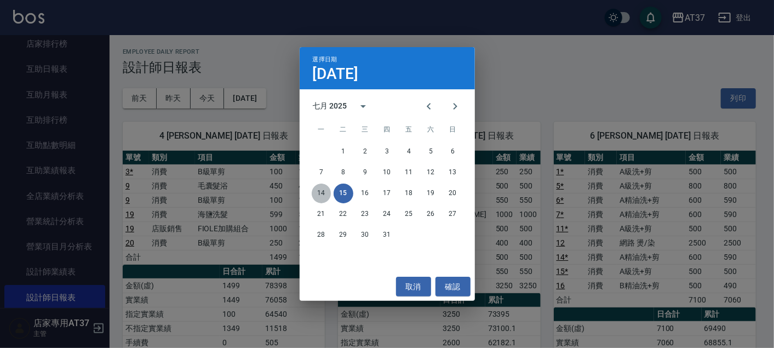
click at [321, 194] on button "14" at bounding box center [322, 194] width 20 height 20
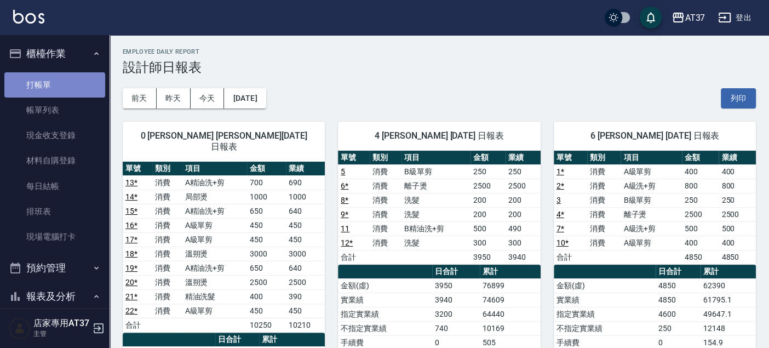
click at [64, 81] on link "打帳單" at bounding box center [54, 84] width 101 height 25
